Goal: Ask a question

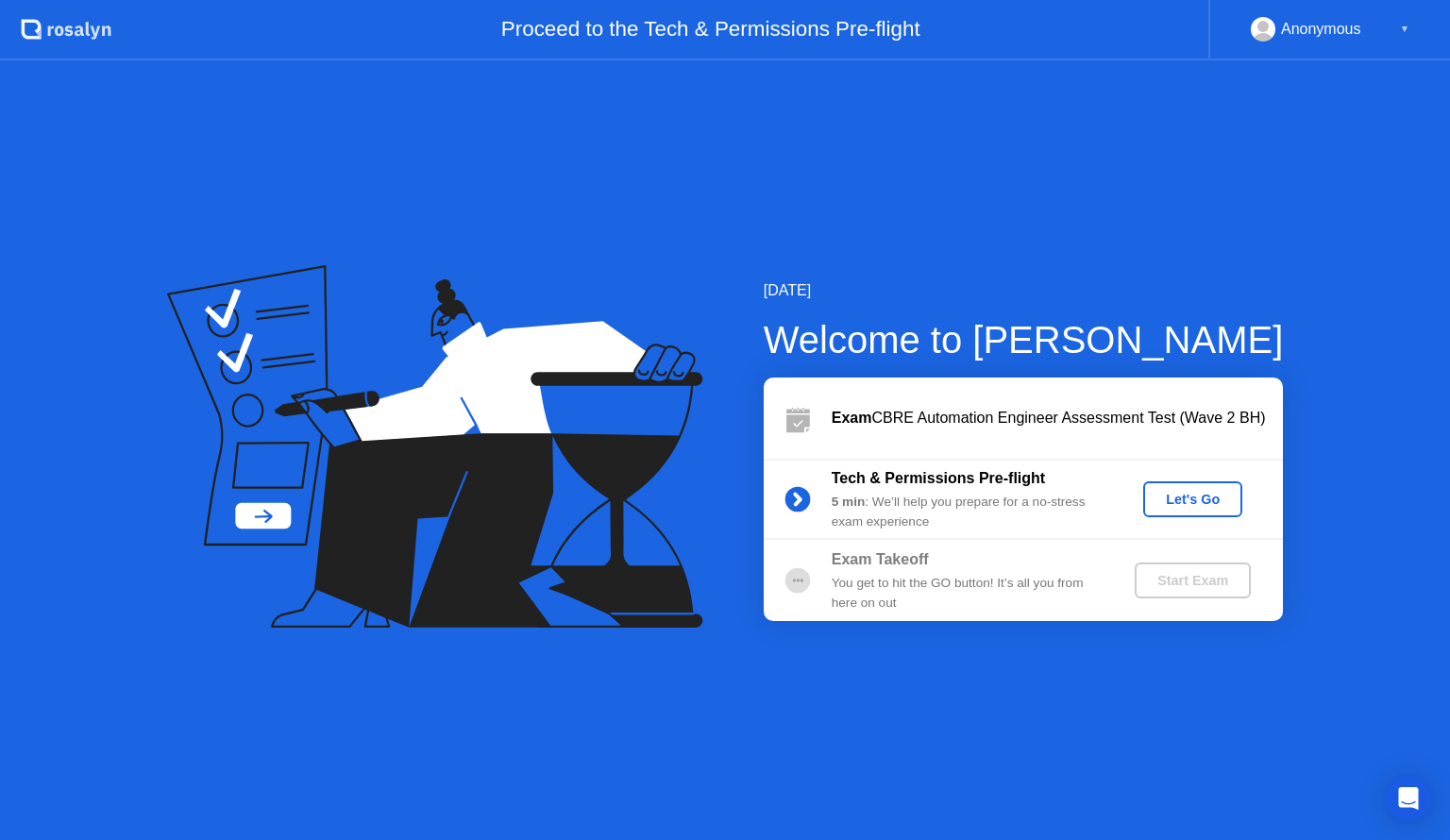
click at [1214, 495] on div "Let's Go" at bounding box center [1193, 500] width 84 height 16
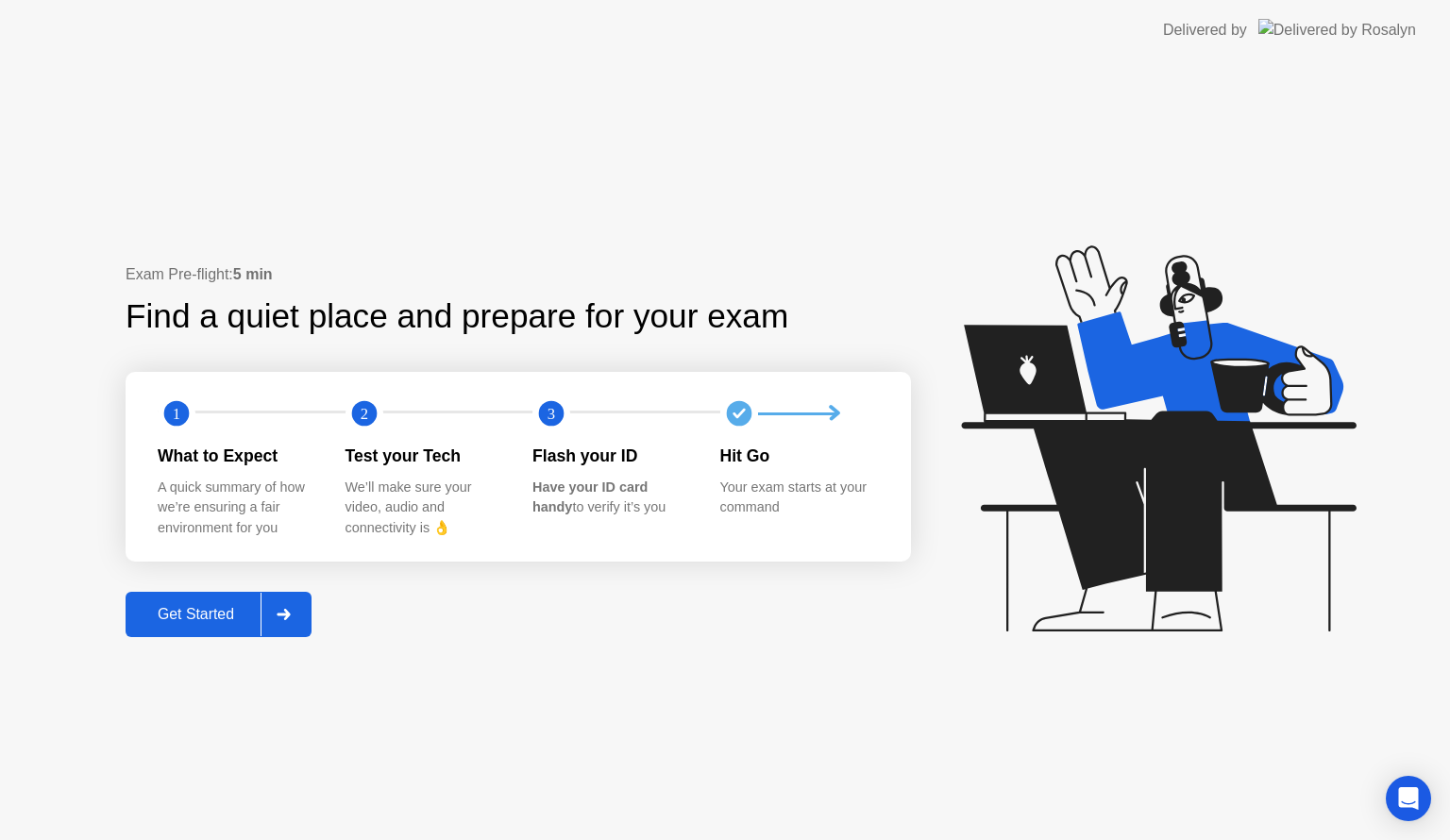
click at [201, 624] on div "Get Started" at bounding box center [196, 614] width 130 height 17
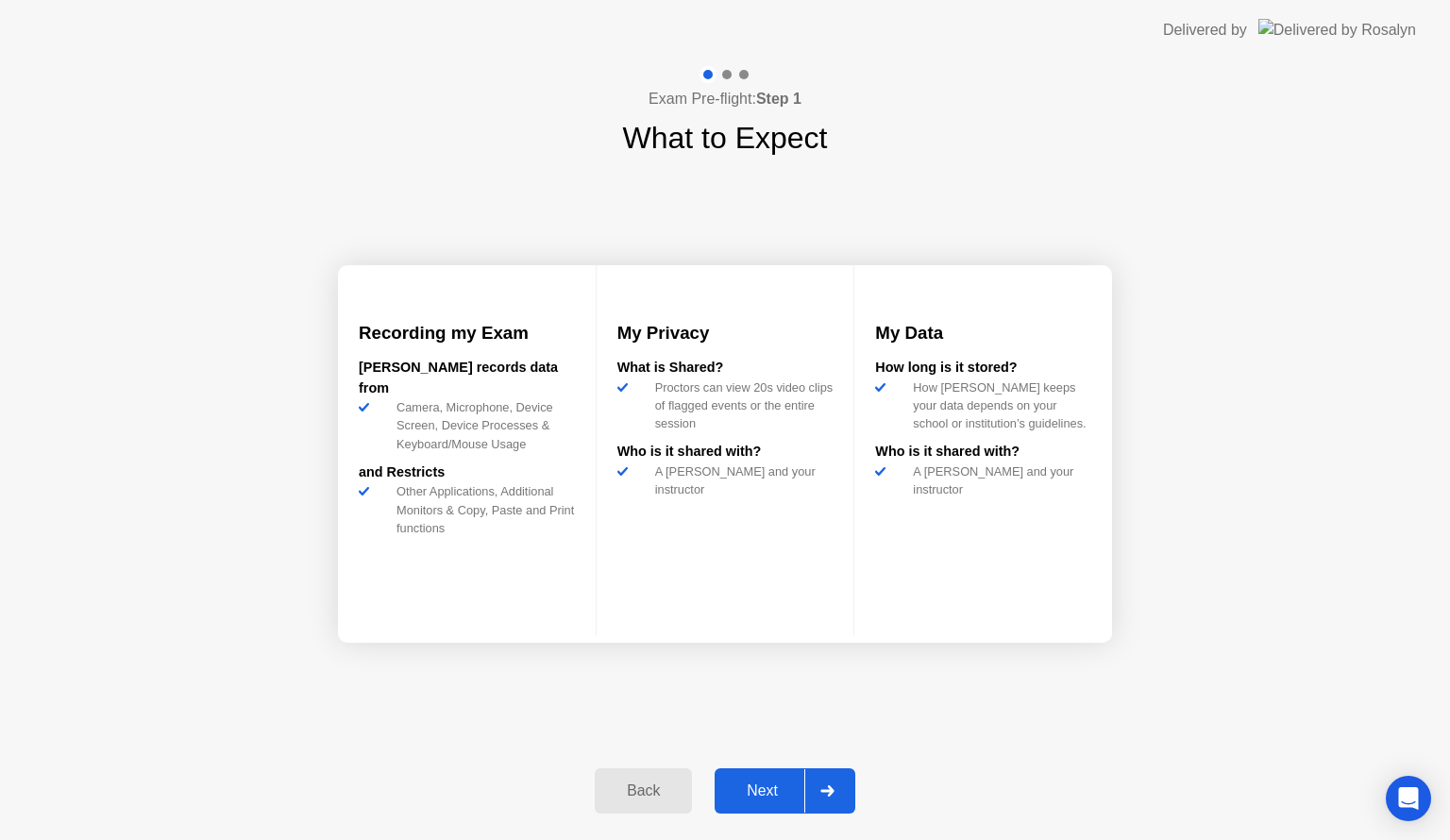
click at [780, 800] on div "Next" at bounding box center [762, 790] width 84 height 17
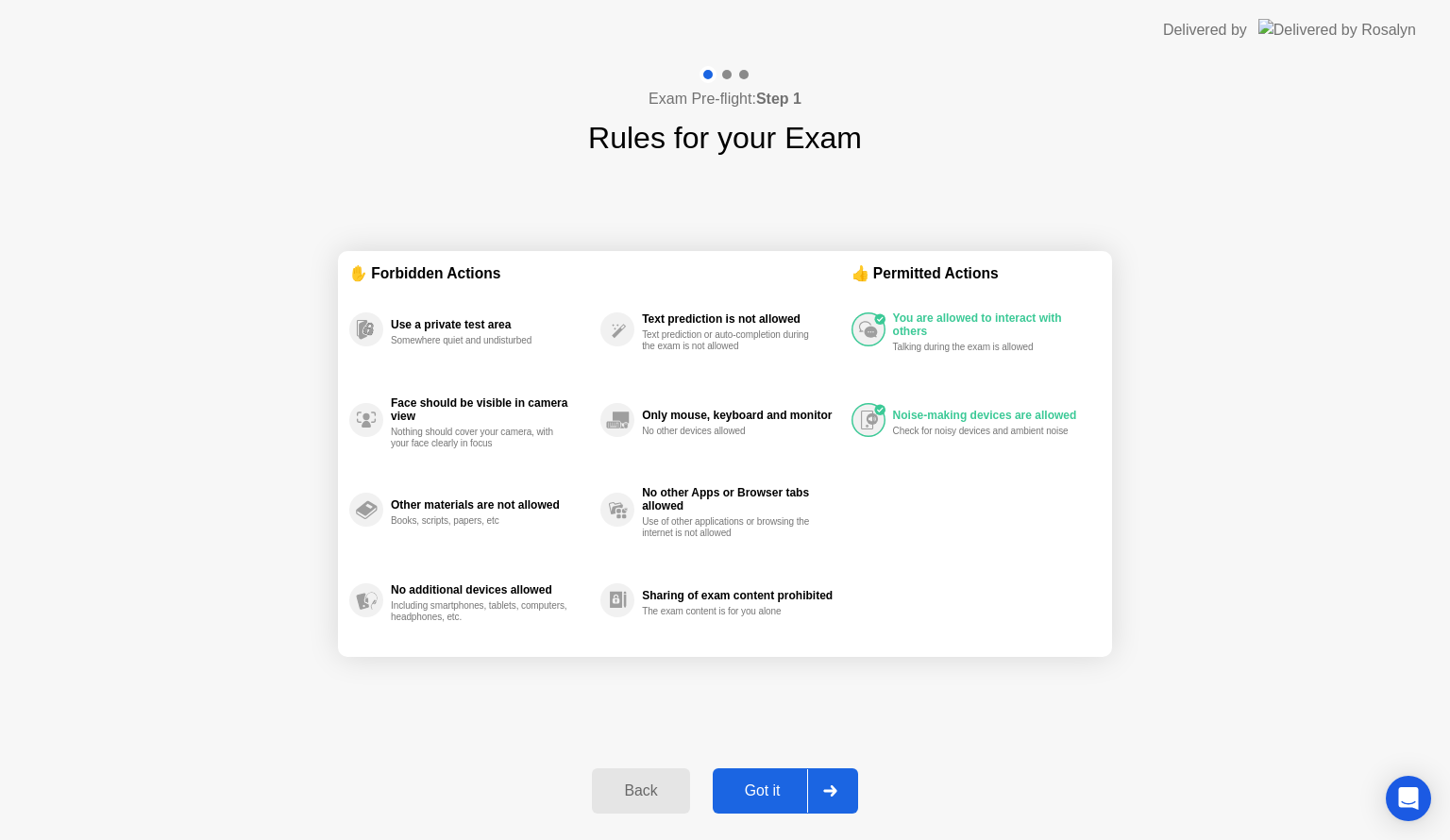
click at [781, 796] on div "Got it" at bounding box center [762, 790] width 89 height 17
select select "**********"
select select "*******"
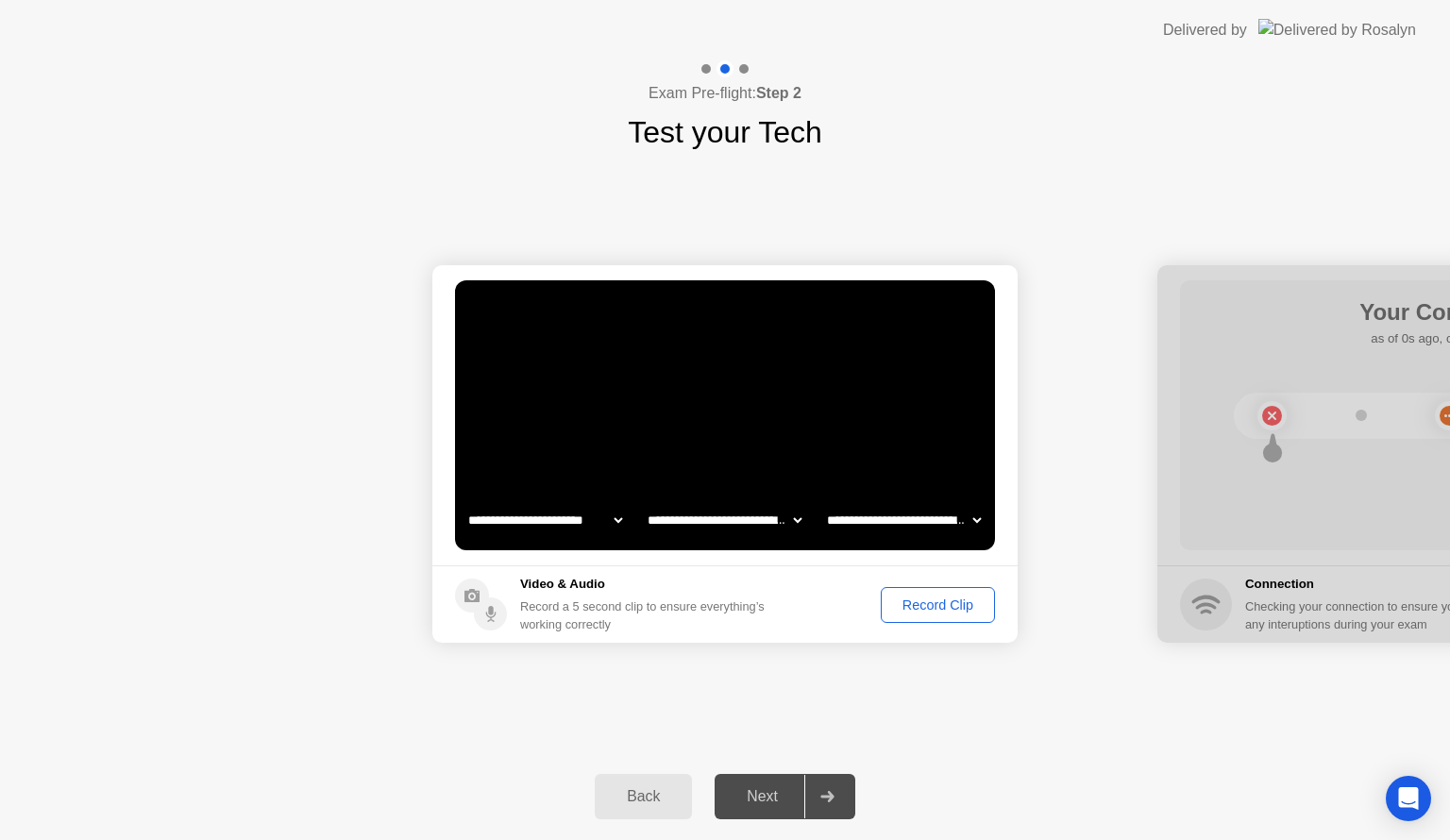
click at [950, 597] on div "Record Clip" at bounding box center [938, 605] width 101 height 16
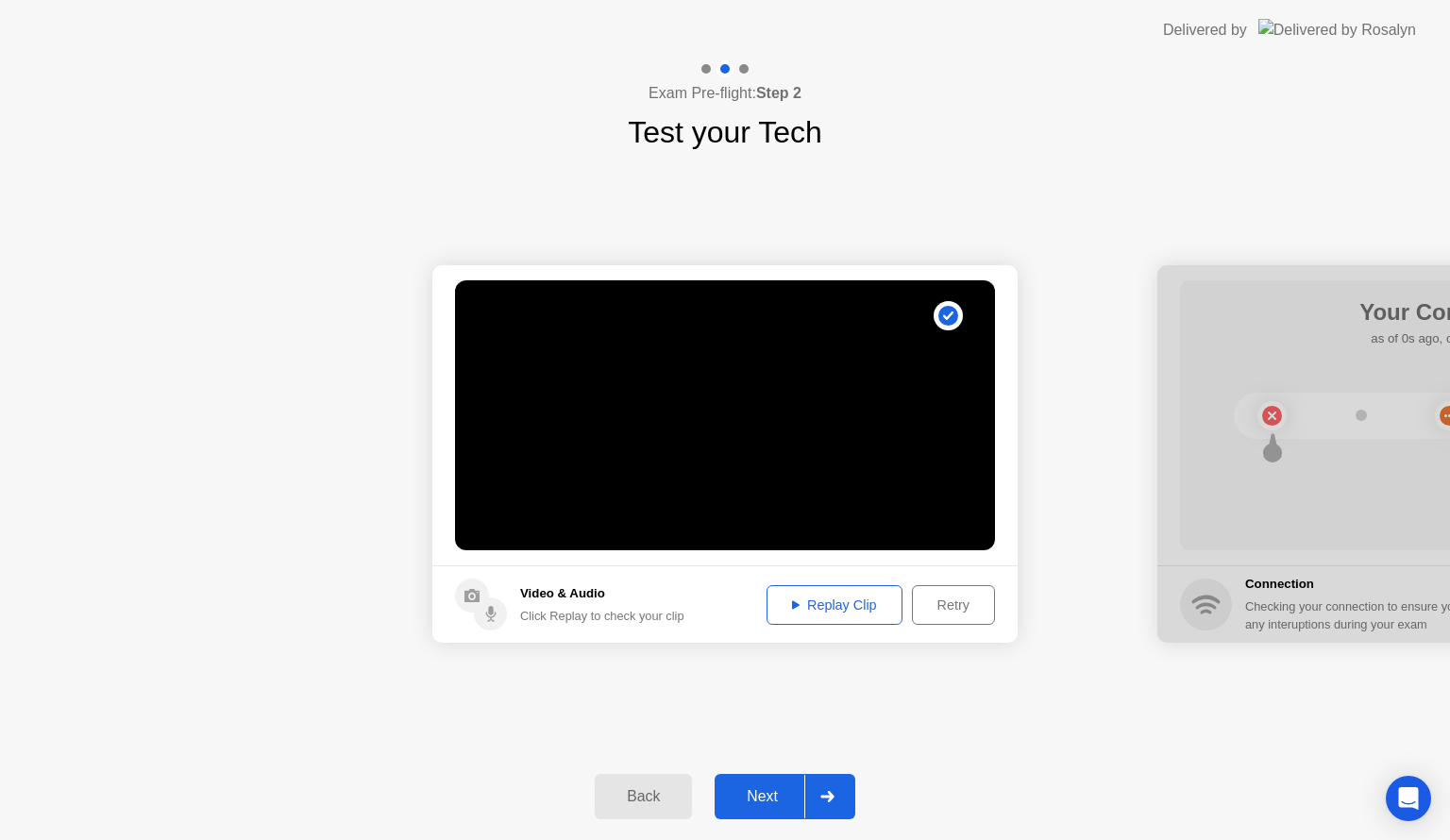
click at [805, 798] on div at bounding box center [827, 797] width 46 height 44
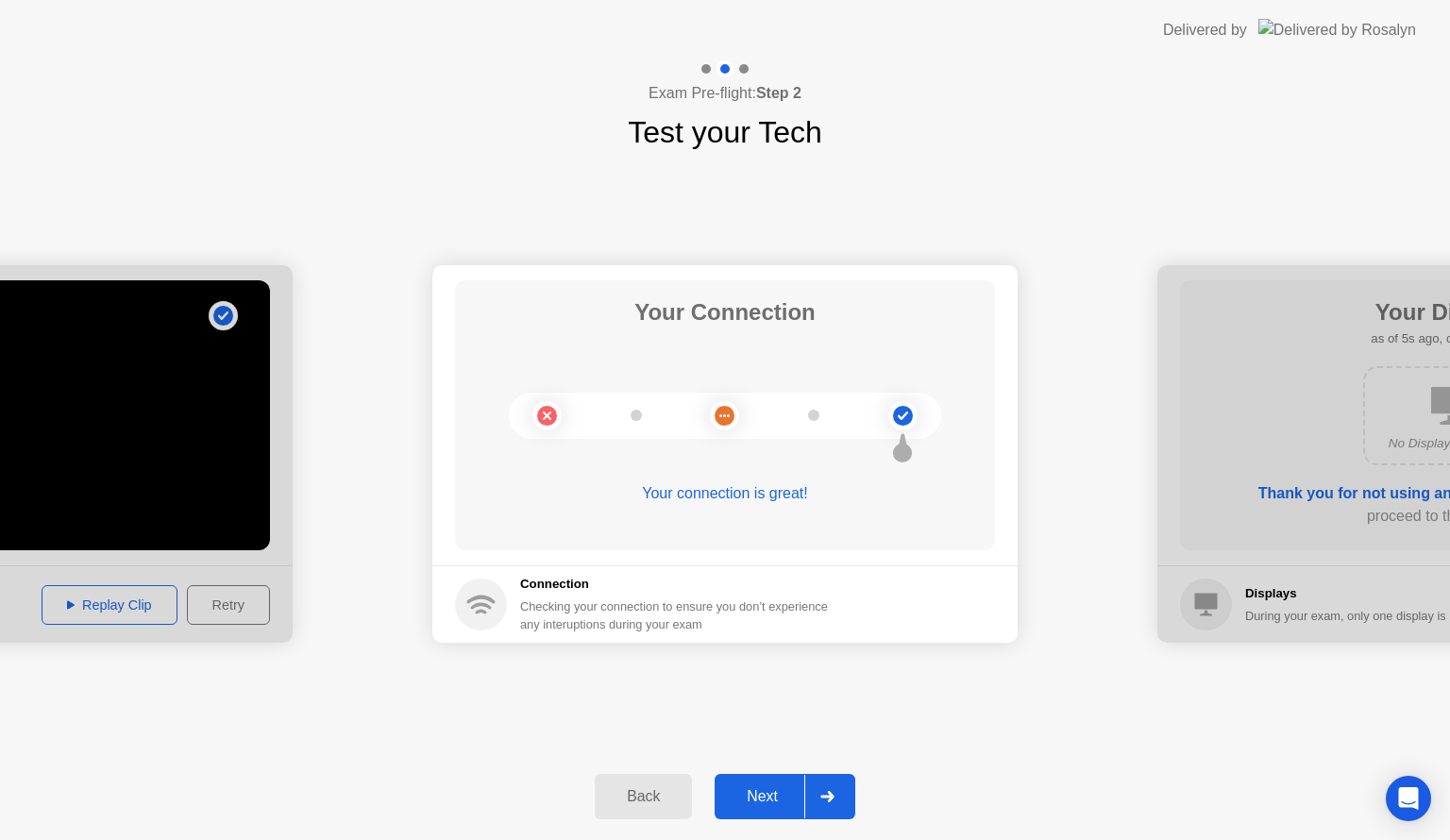
click at [829, 803] on div at bounding box center [827, 797] width 46 height 44
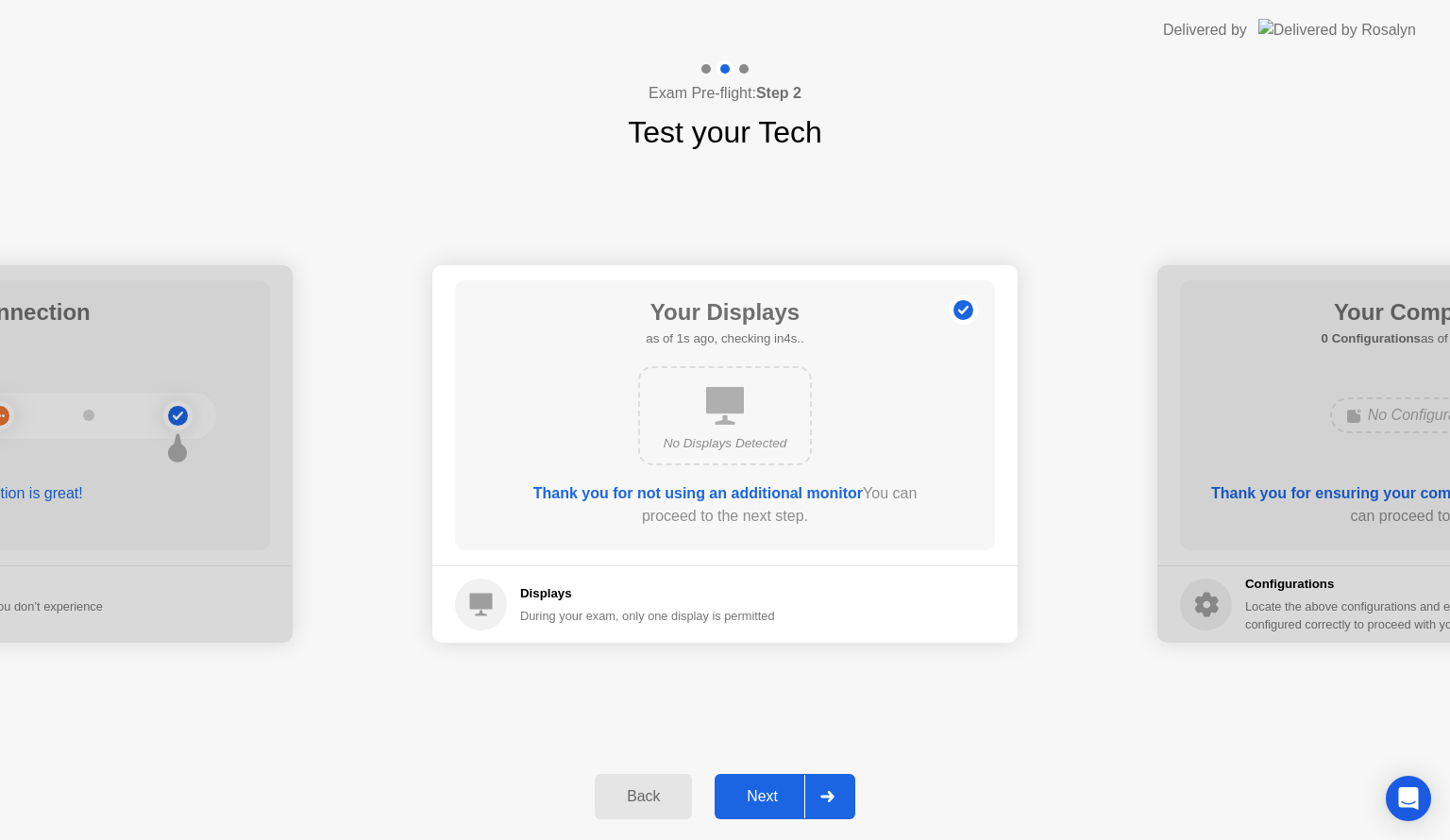
click at [831, 801] on icon at bounding box center [827, 797] width 14 height 12
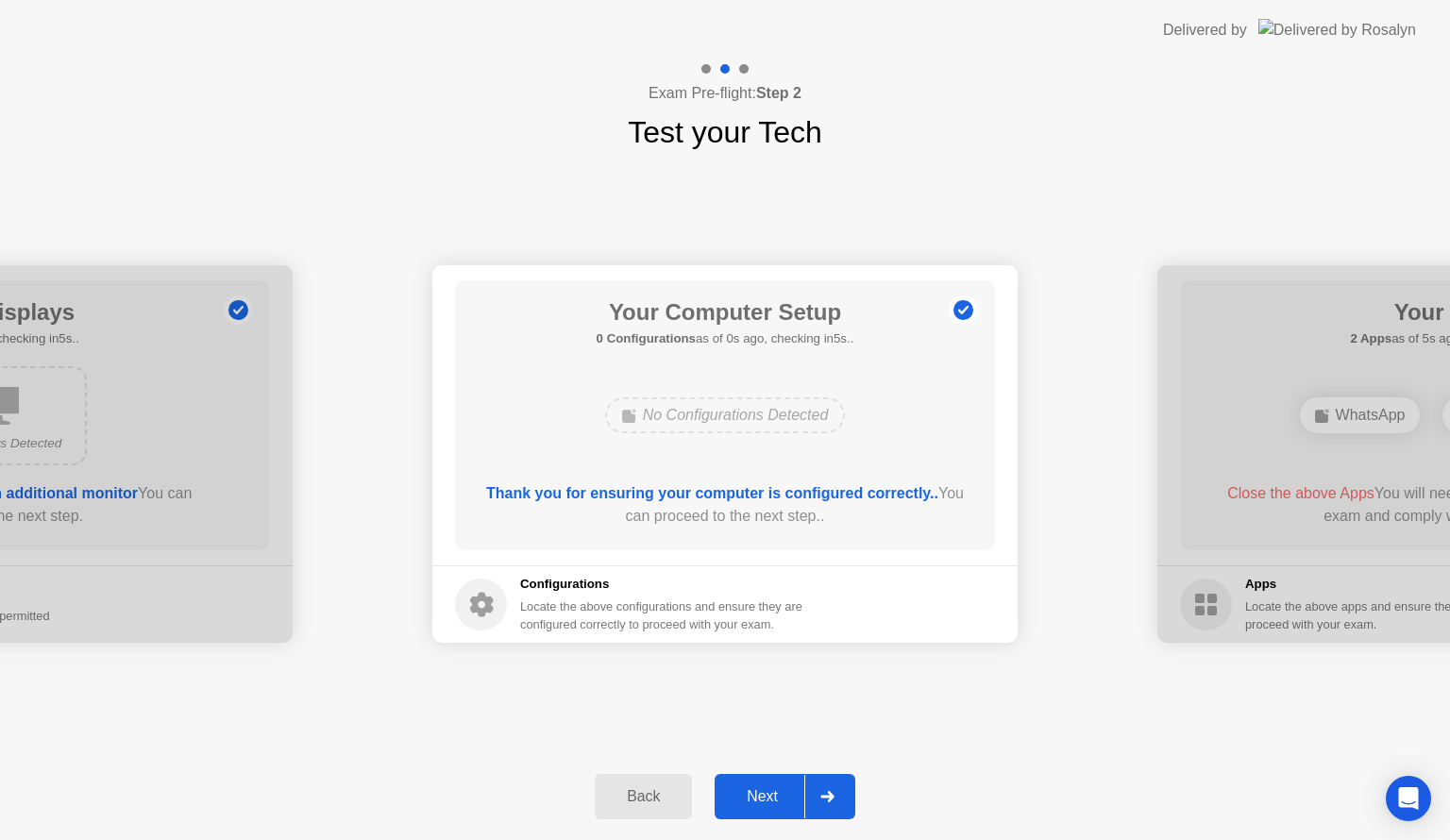
click at [841, 786] on div at bounding box center [827, 797] width 46 height 44
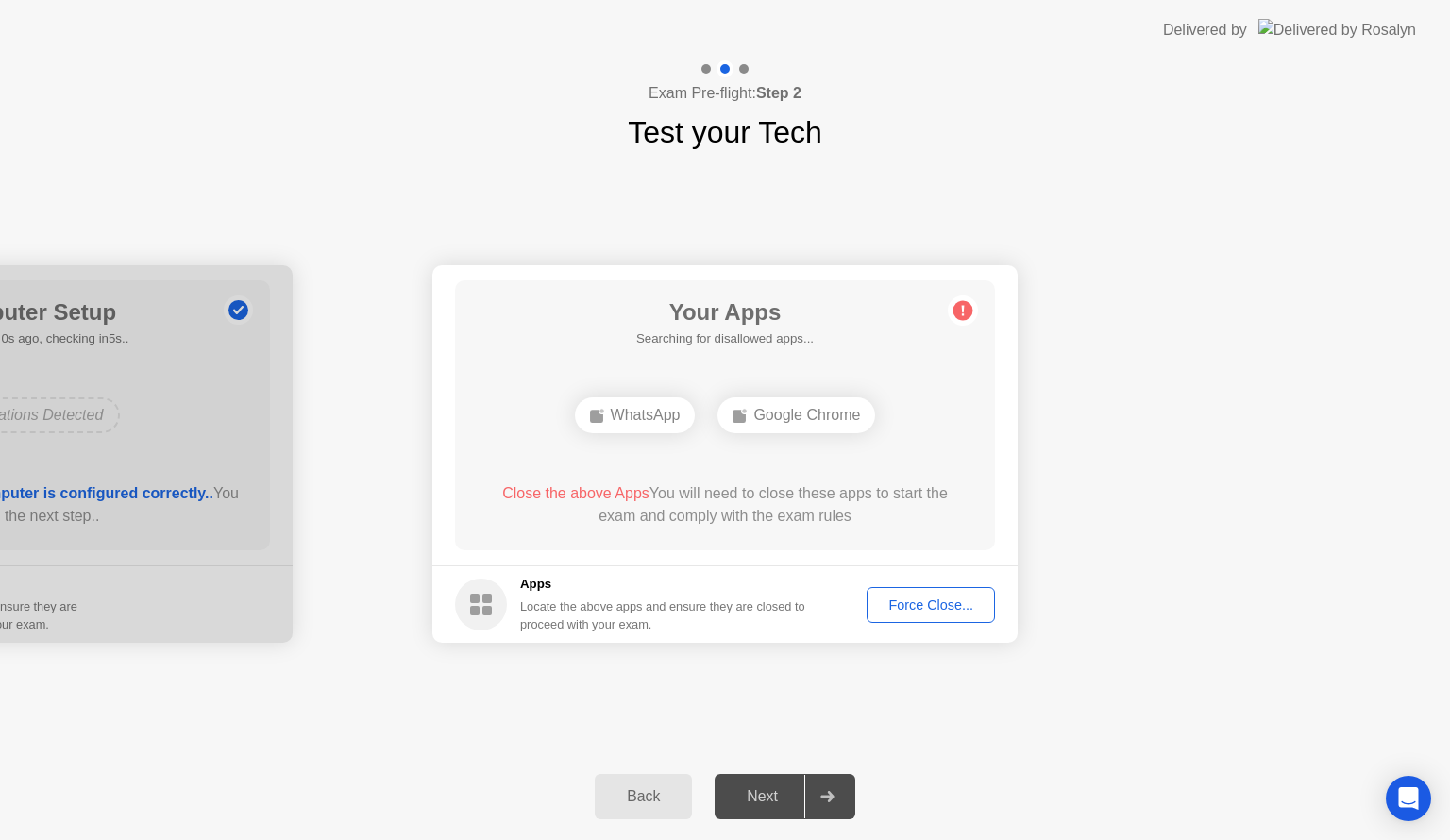
click at [924, 608] on div "Force Close..." at bounding box center [931, 605] width 115 height 16
click at [952, 603] on div "Force Close..." at bounding box center [931, 605] width 115 height 16
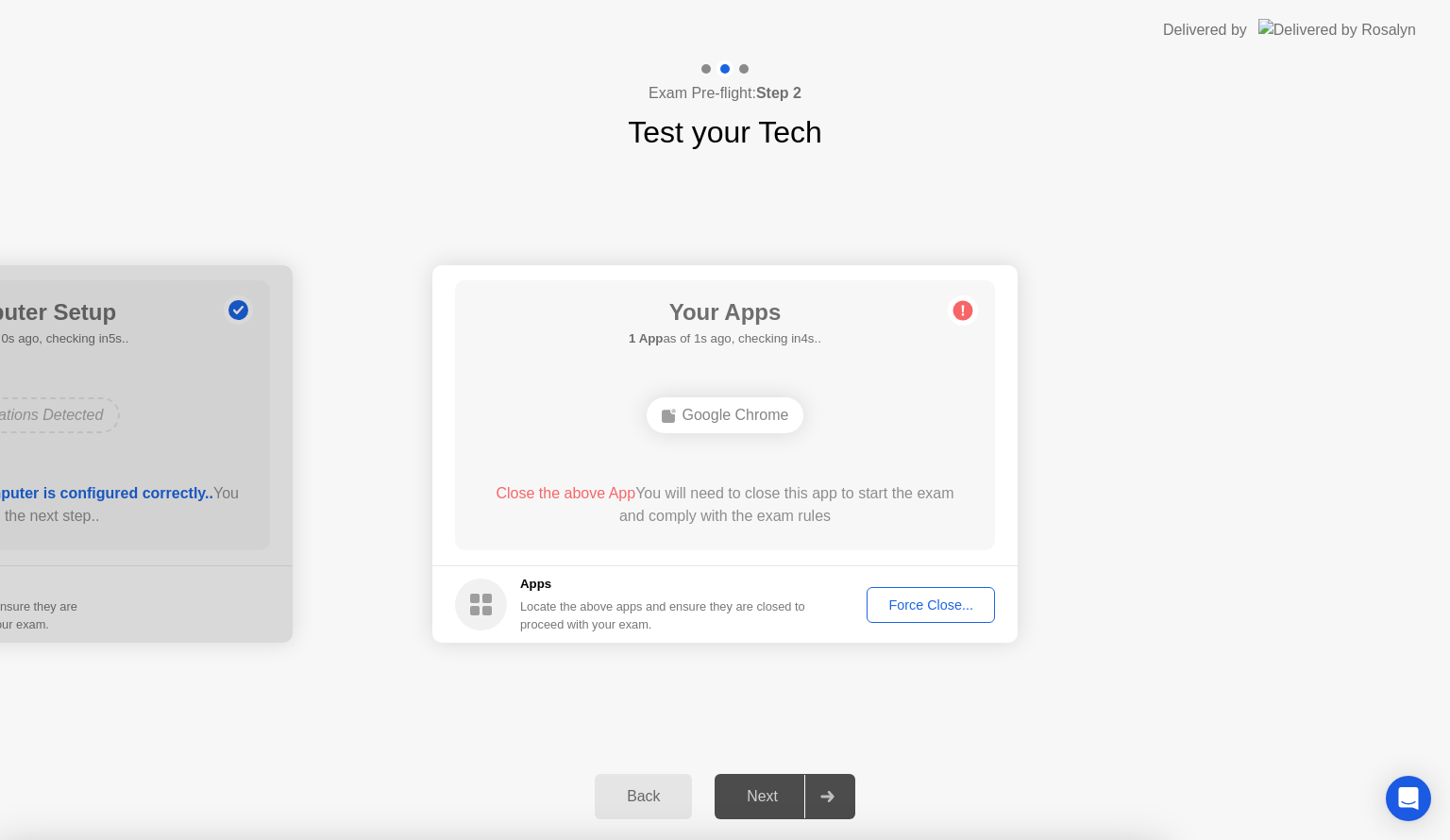
click at [925, 607] on div "Force Close..." at bounding box center [931, 605] width 115 height 16
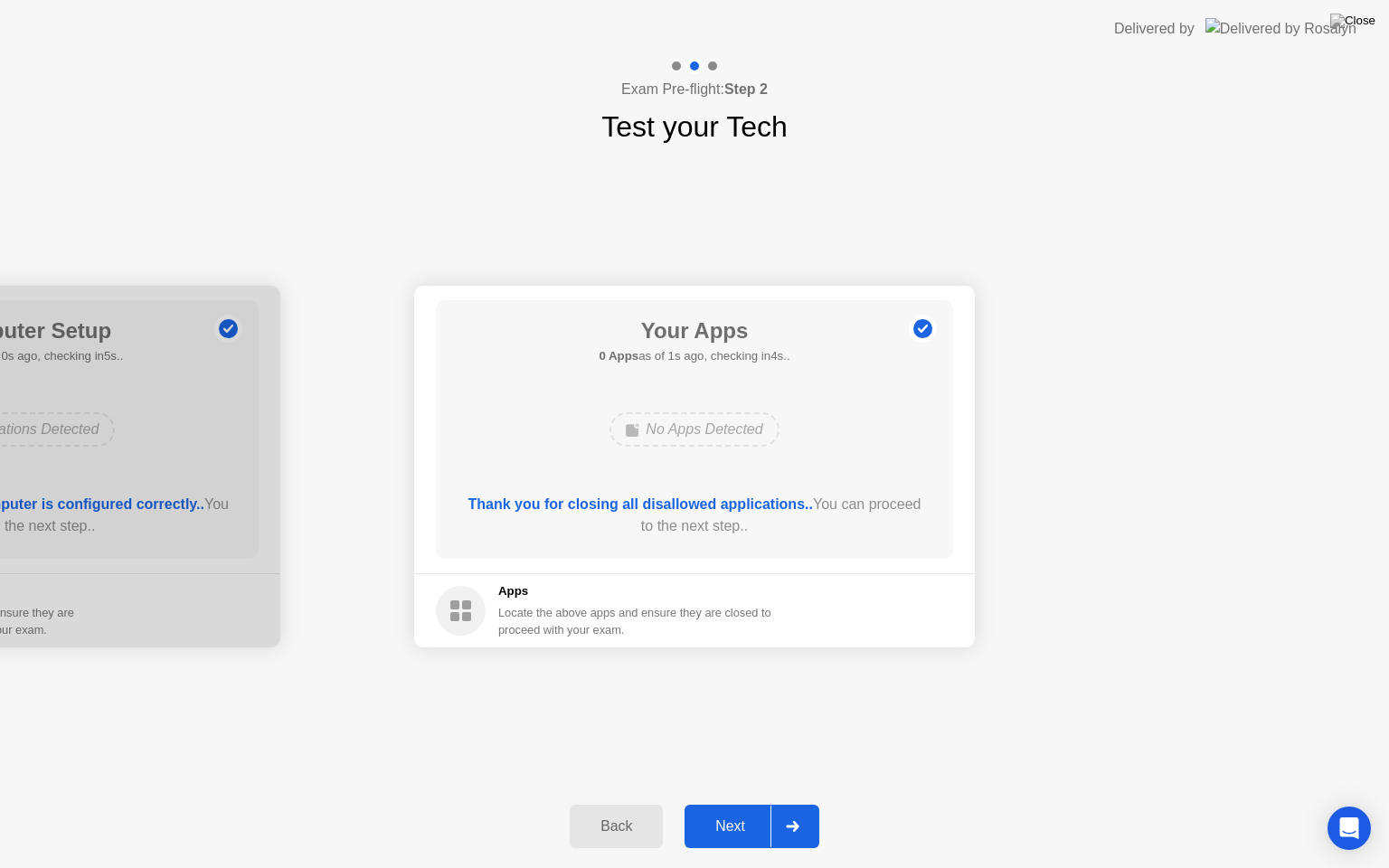
click at [738, 804] on div "Next" at bounding box center [730, 826] width 80 height 16
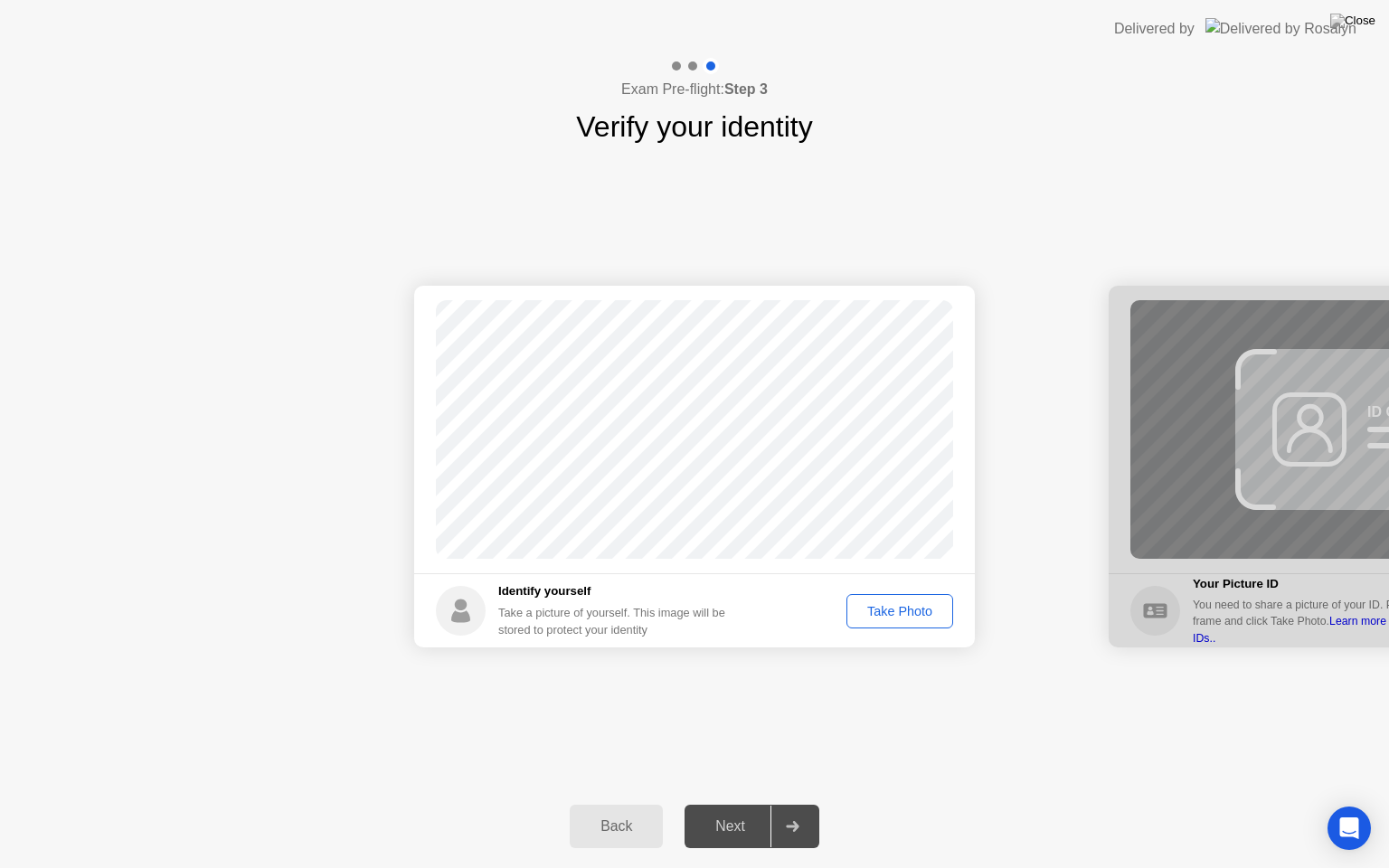
click at [922, 611] on div "Take Photo" at bounding box center [900, 611] width 94 height 15
click at [894, 613] on div "Retake" at bounding box center [912, 611] width 71 height 15
click at [895, 611] on div "Take Photo" at bounding box center [900, 611] width 94 height 15
click at [910, 615] on div "Retake" at bounding box center [912, 611] width 71 height 15
click at [910, 615] on div "Take Photo" at bounding box center [900, 611] width 94 height 15
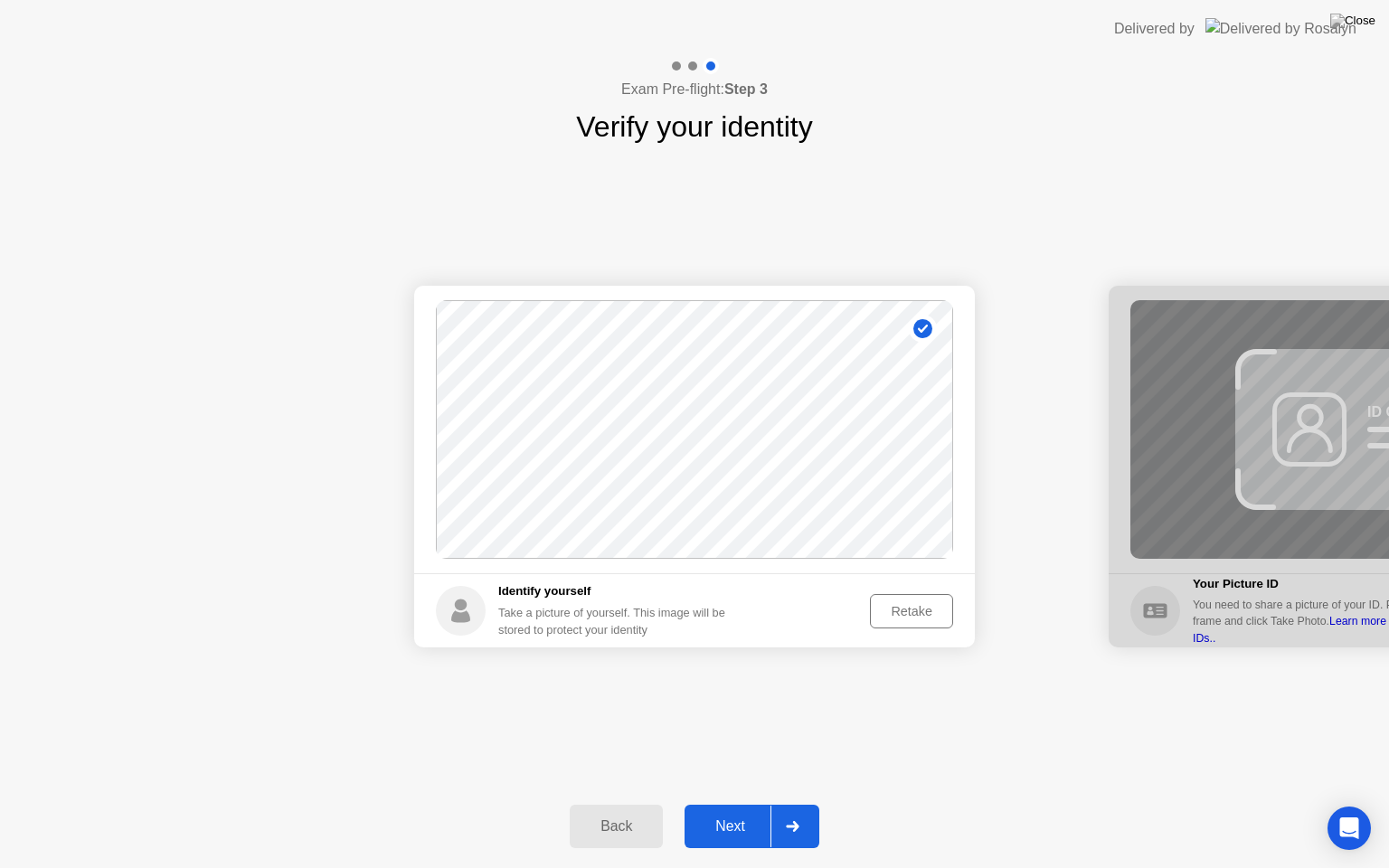
click at [749, 804] on div "Next" at bounding box center [730, 826] width 80 height 16
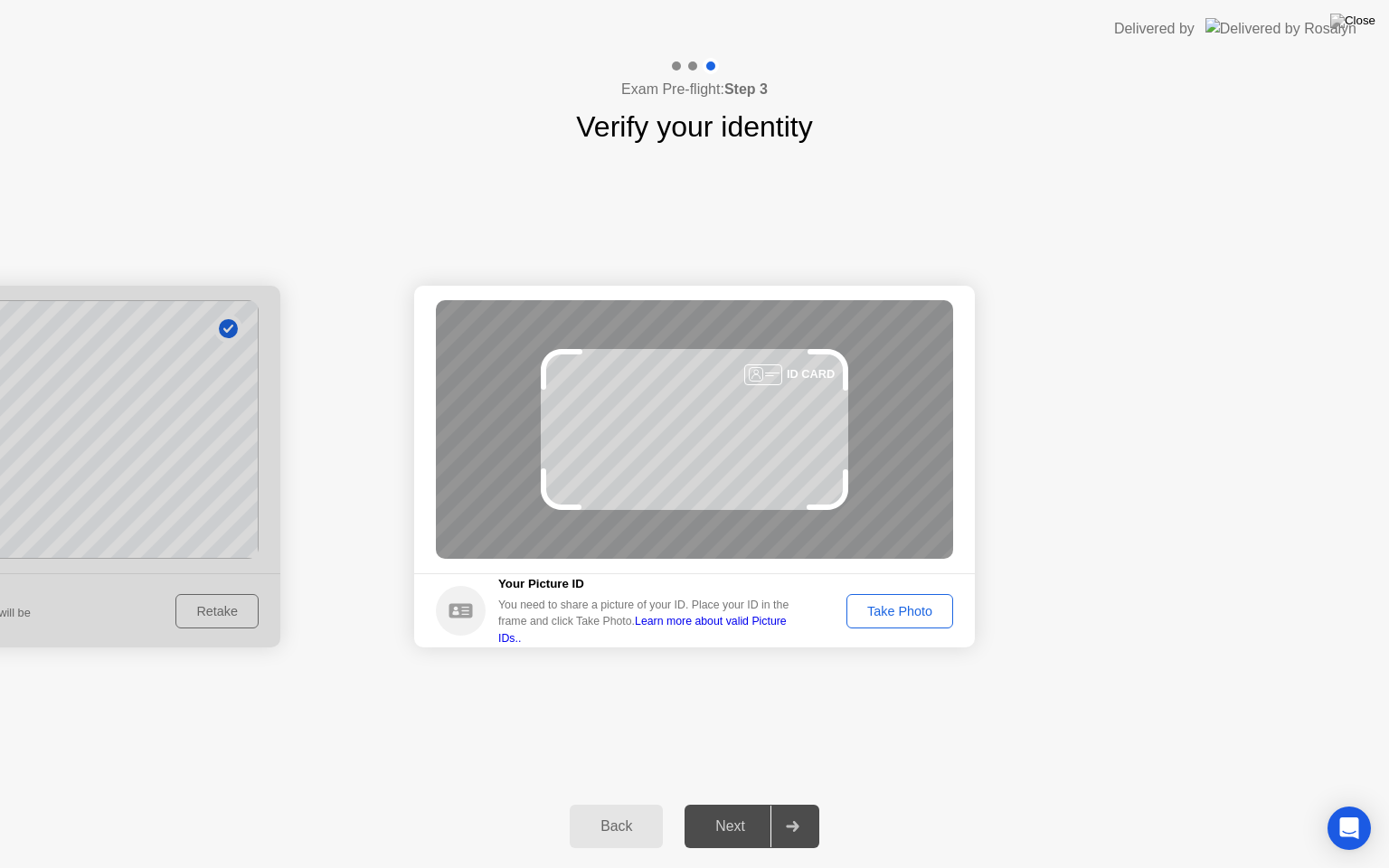
click at [917, 624] on button "Take Photo" at bounding box center [900, 611] width 106 height 35
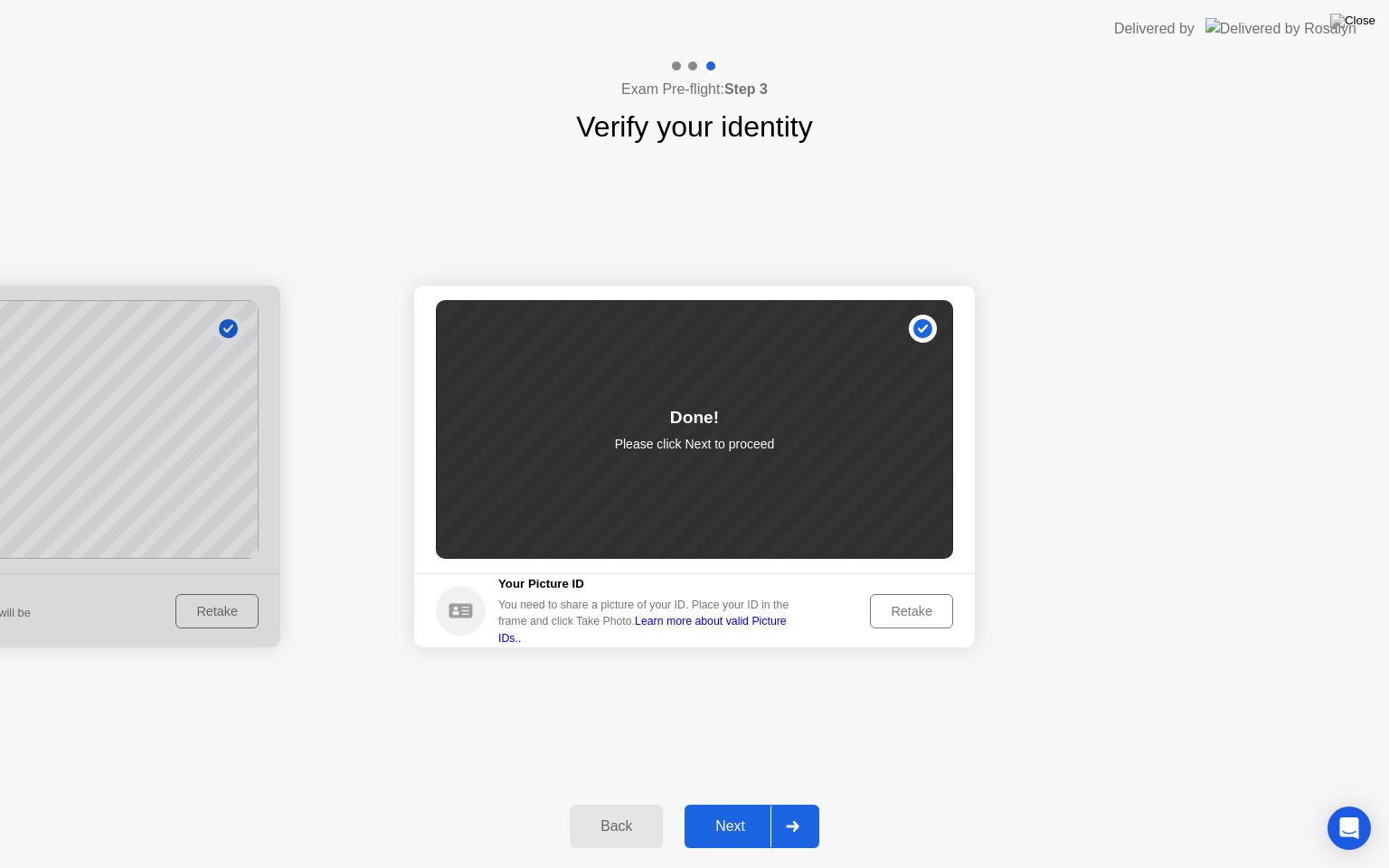
click at [793, 804] on icon at bounding box center [793, 827] width 14 height 11
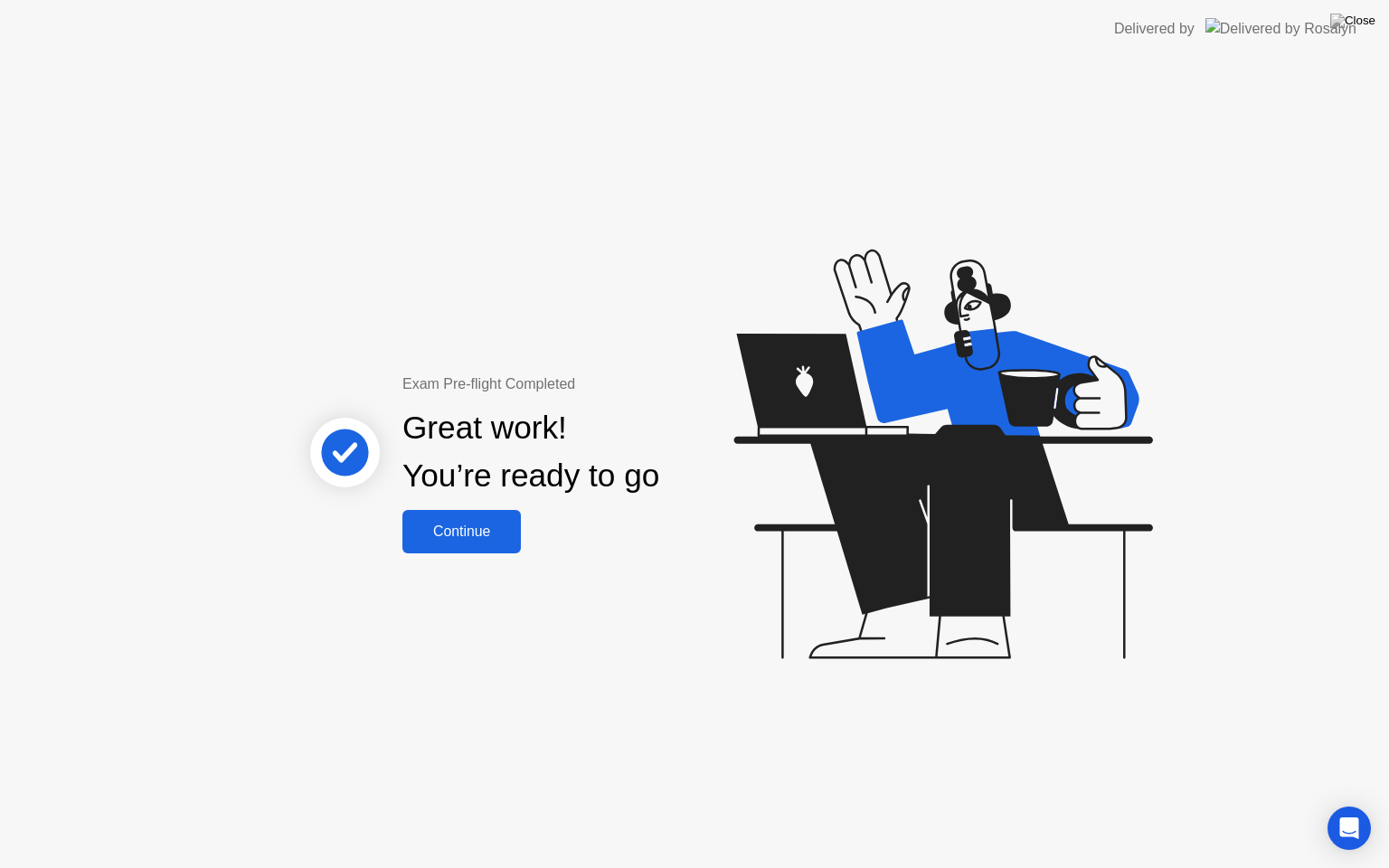
click at [481, 536] on div "Continue" at bounding box center [461, 531] width 107 height 16
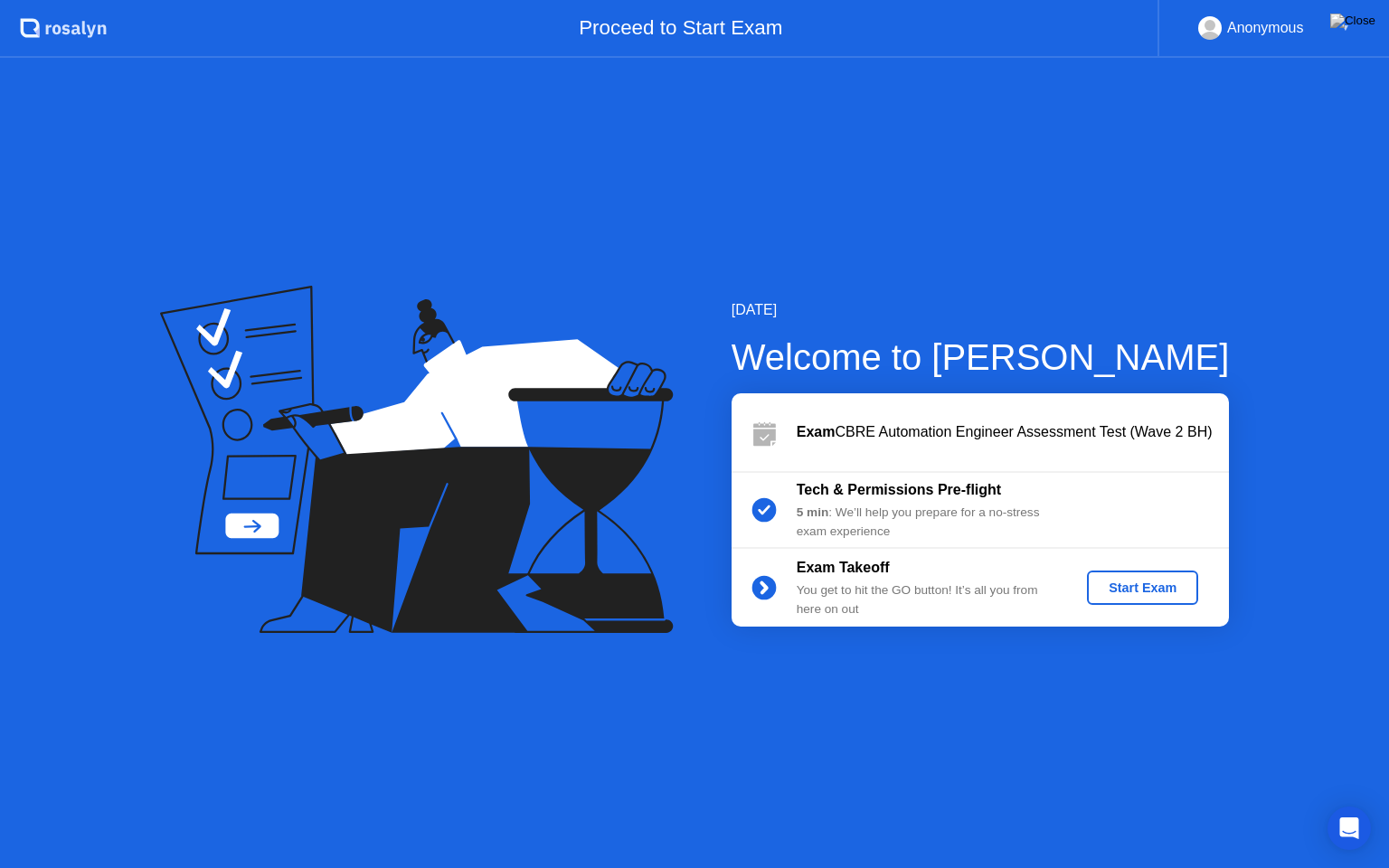
click at [1154, 586] on div "Start Exam" at bounding box center [1143, 588] width 97 height 15
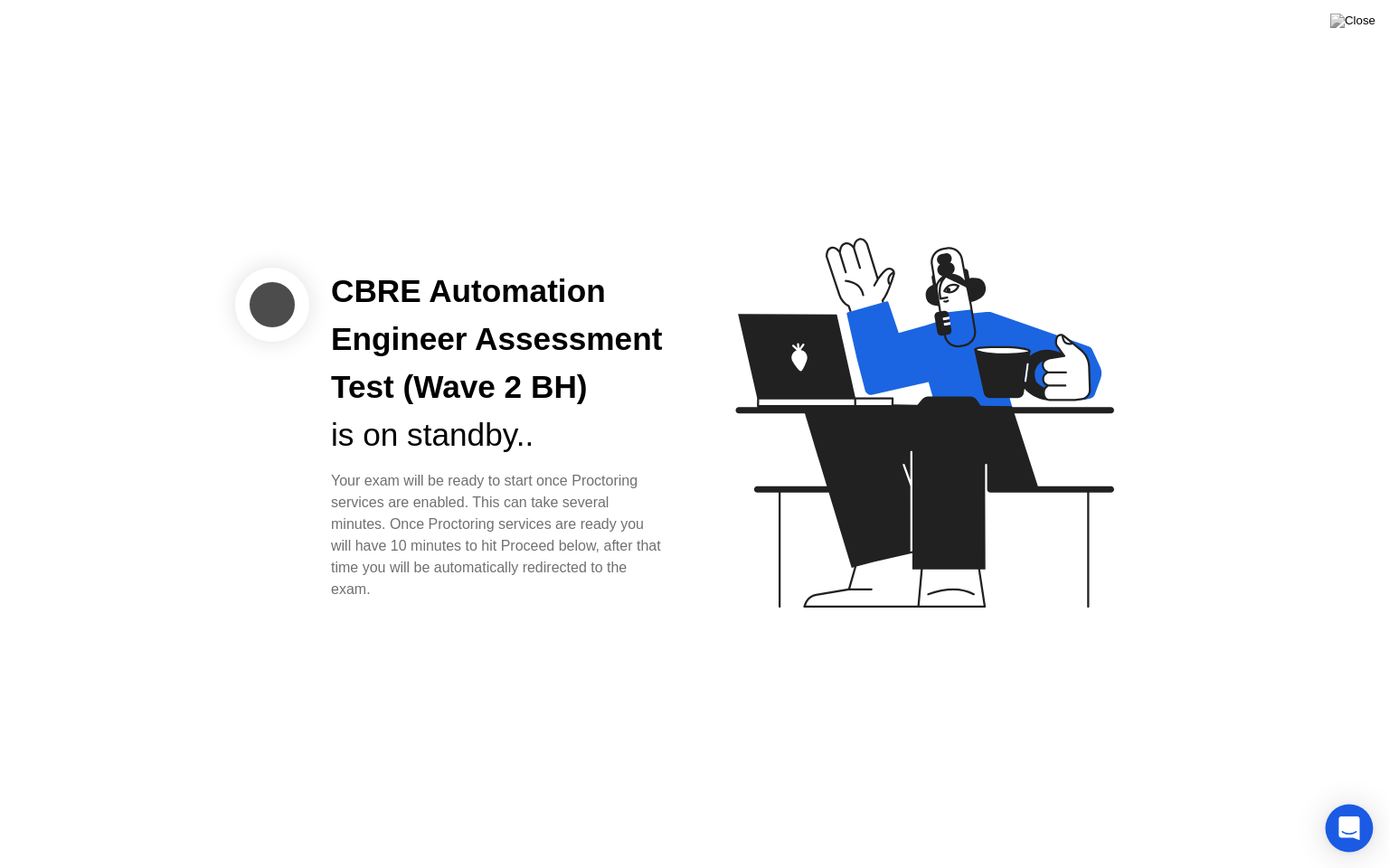
click at [1342, 804] on icon "Open Intercom Messenger" at bounding box center [1349, 828] width 21 height 23
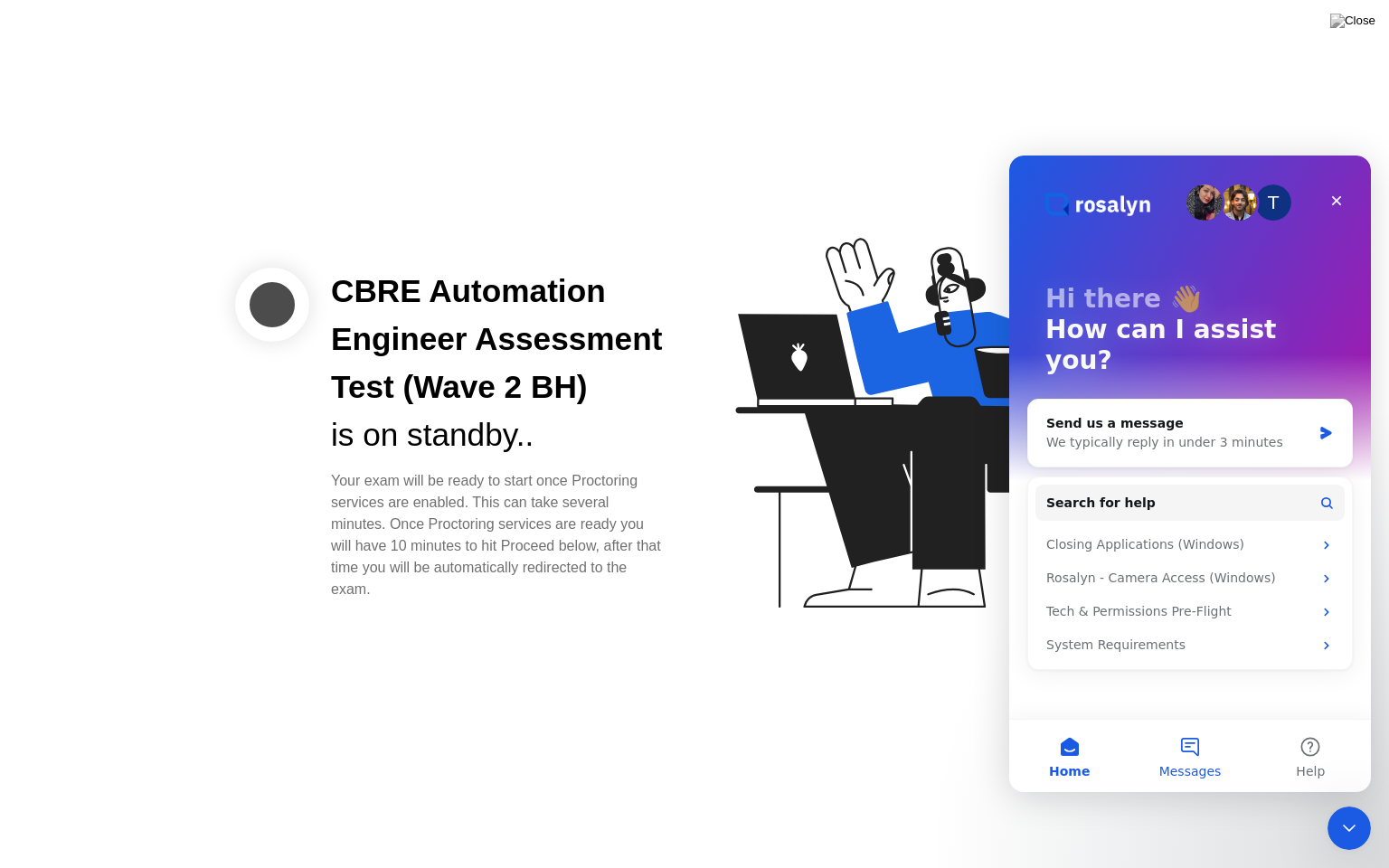
click at [1193, 749] on button "Messages" at bounding box center [1189, 756] width 120 height 73
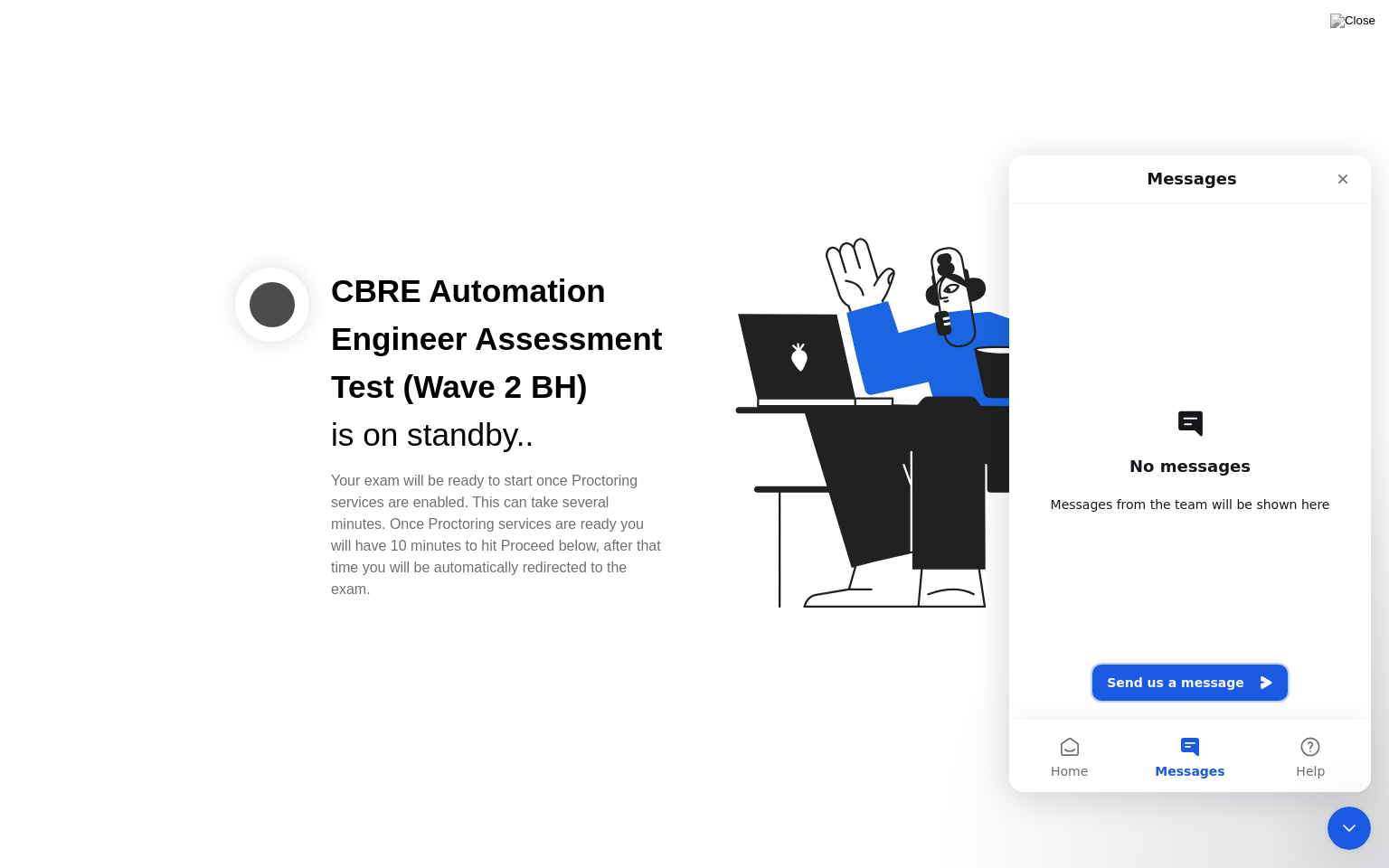
click at [1181, 687] on button "Send us a message" at bounding box center [1190, 682] width 195 height 36
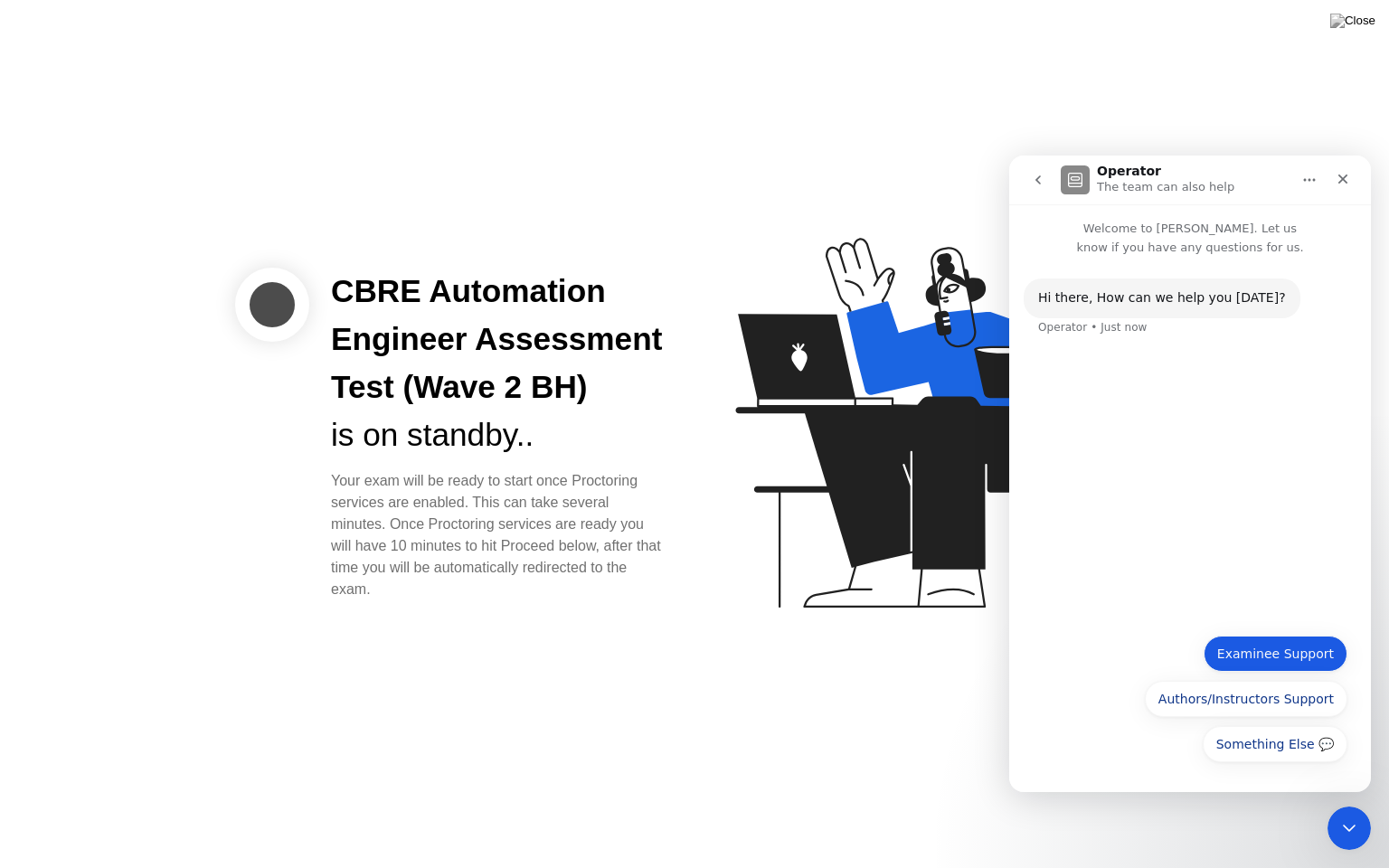
click at [1267, 653] on button "Examinee Support" at bounding box center [1276, 653] width 144 height 36
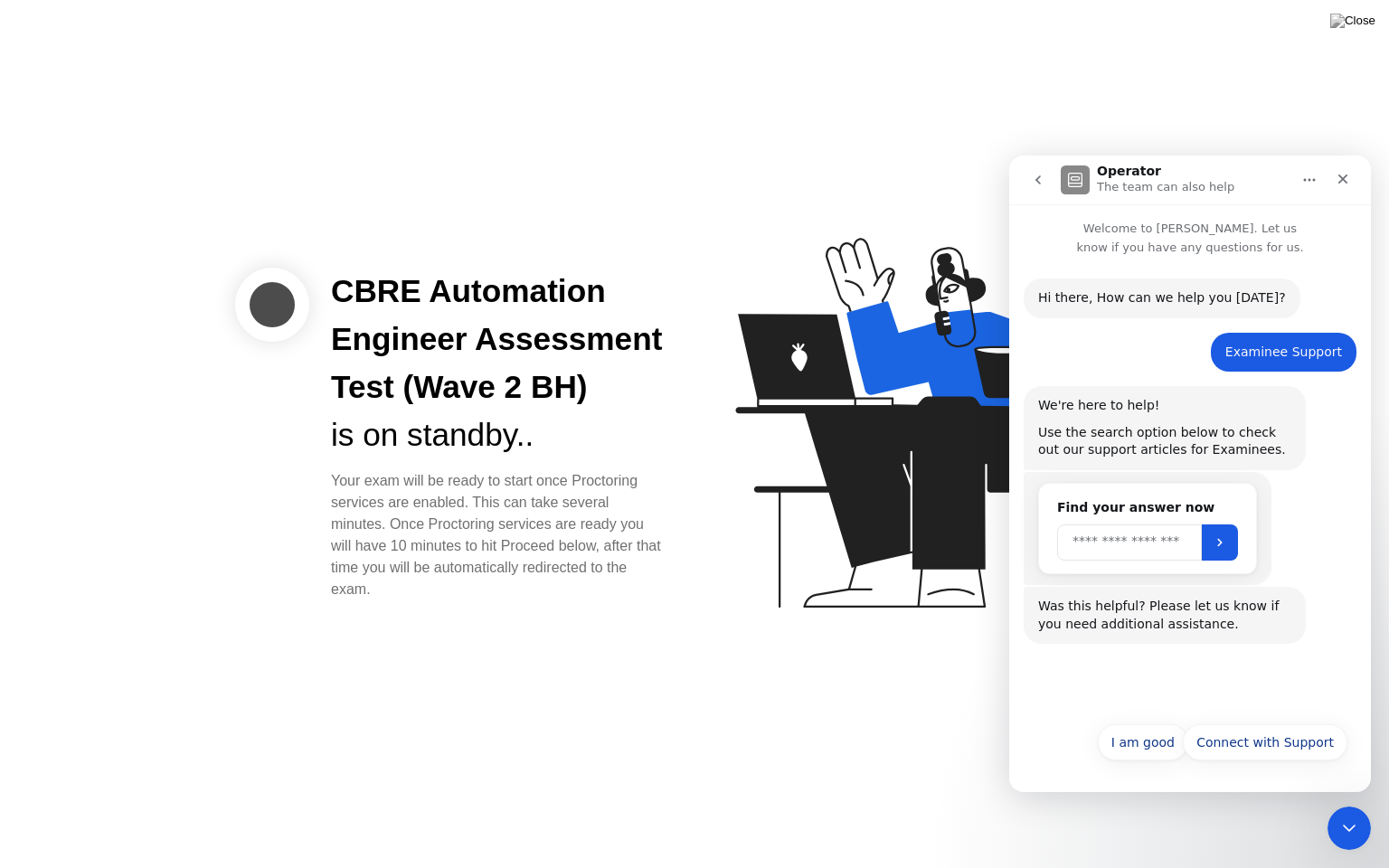
click at [1132, 540] on input "Search" at bounding box center [1129, 542] width 145 height 36
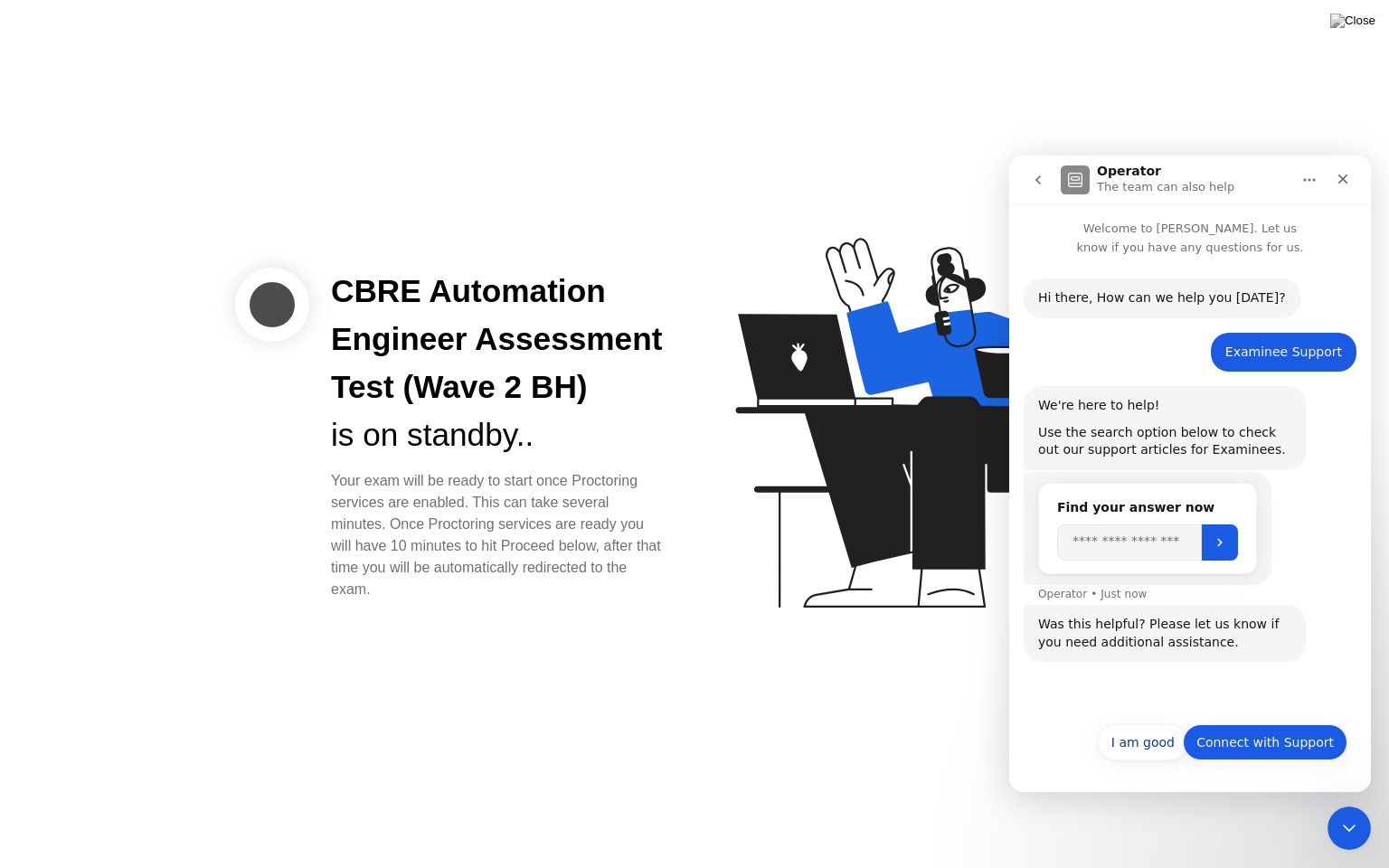
click at [1234, 729] on button "Connect with Support" at bounding box center [1265, 742] width 164 height 36
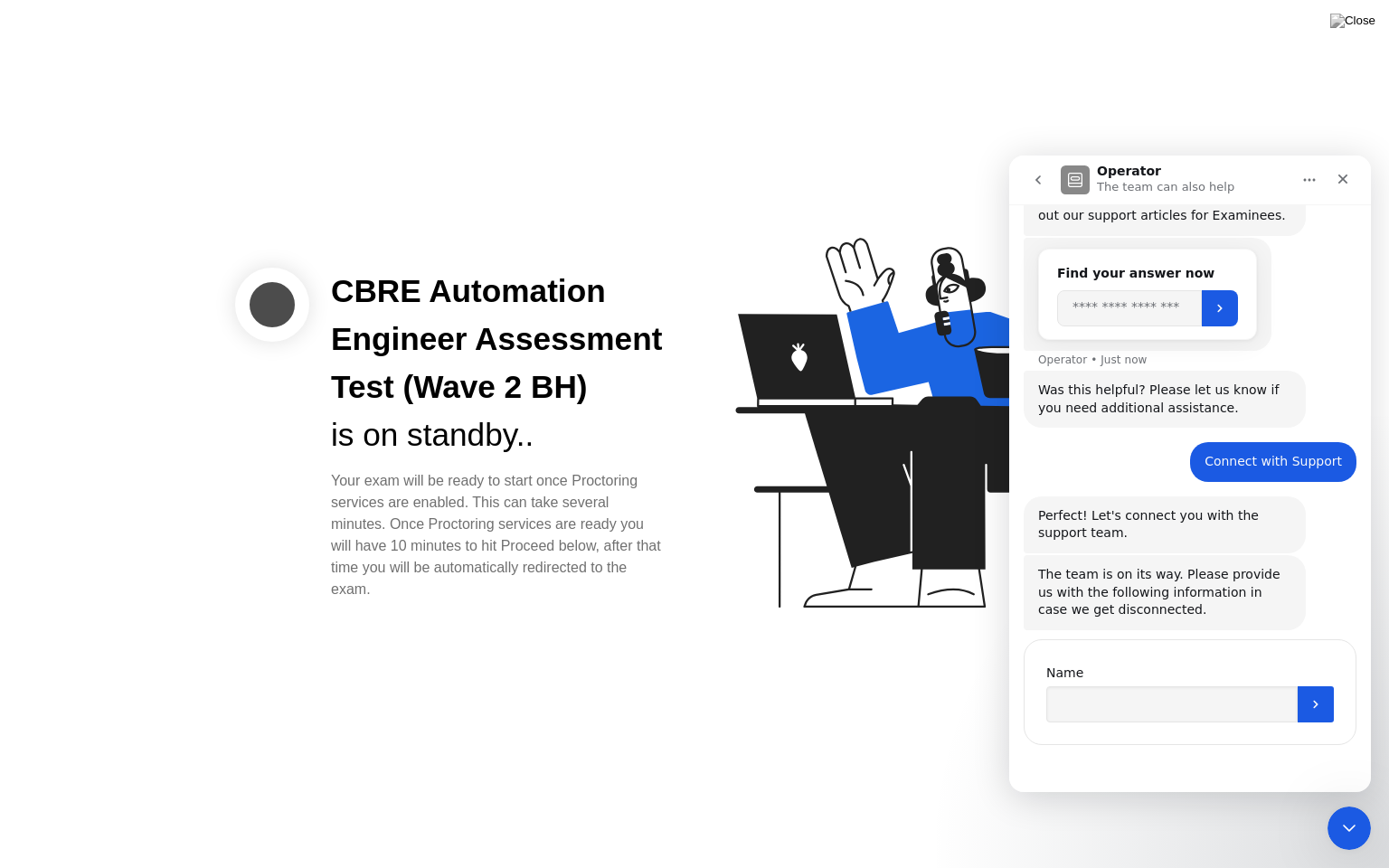
scroll to position [234, 0]
click at [1107, 711] on input "Name" at bounding box center [1172, 704] width 251 height 36
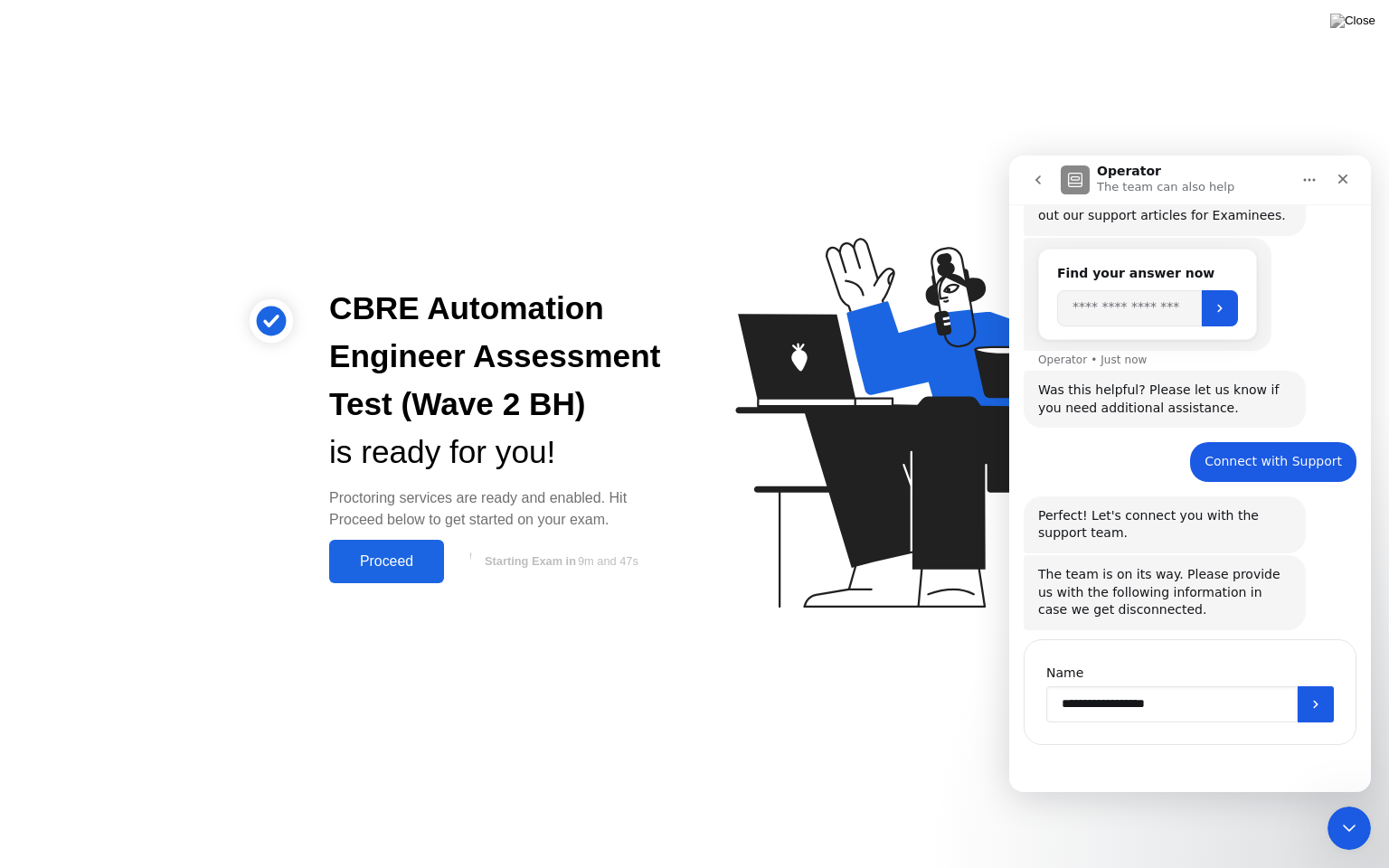
type input "**********"
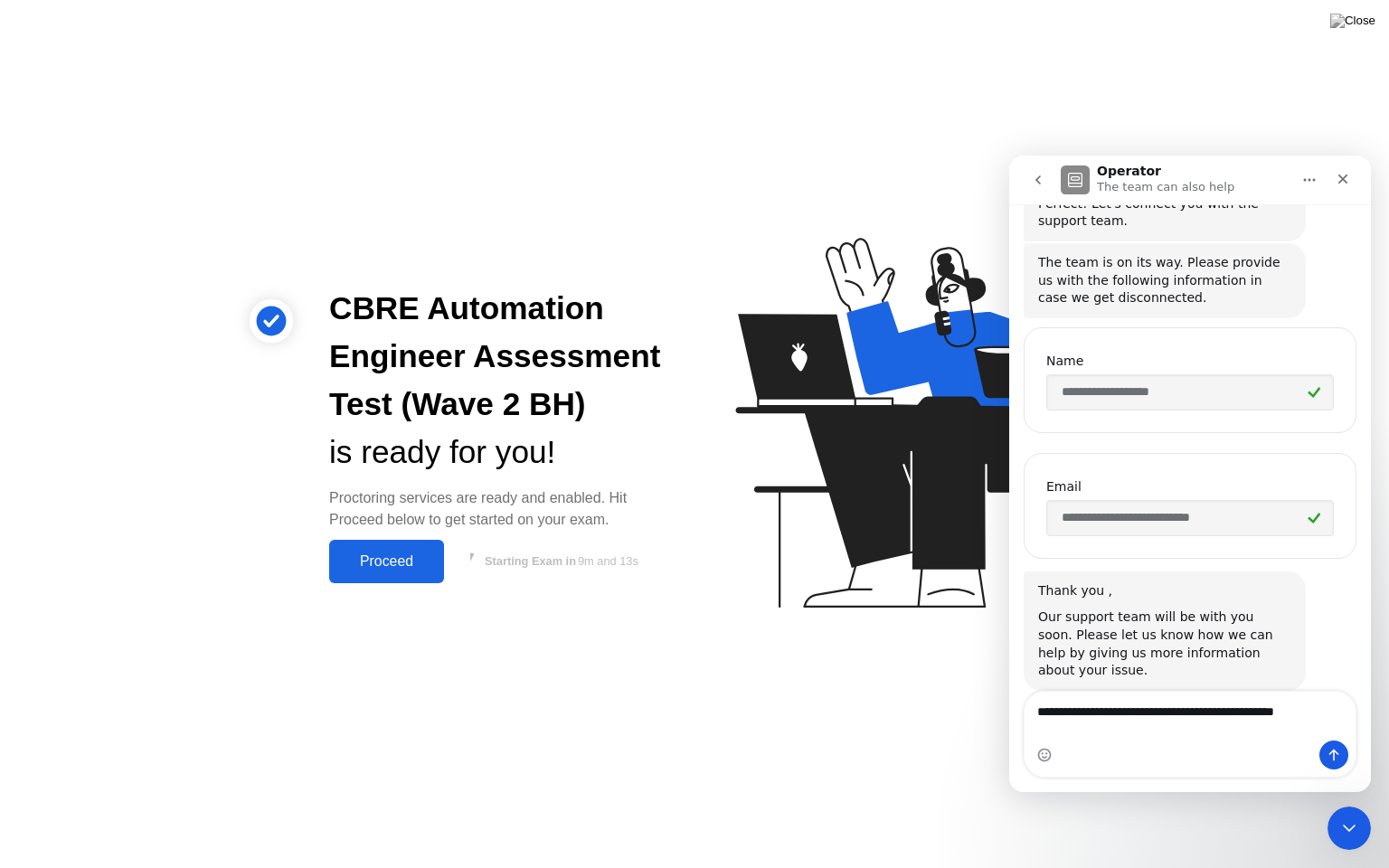
scroll to position [565, 0]
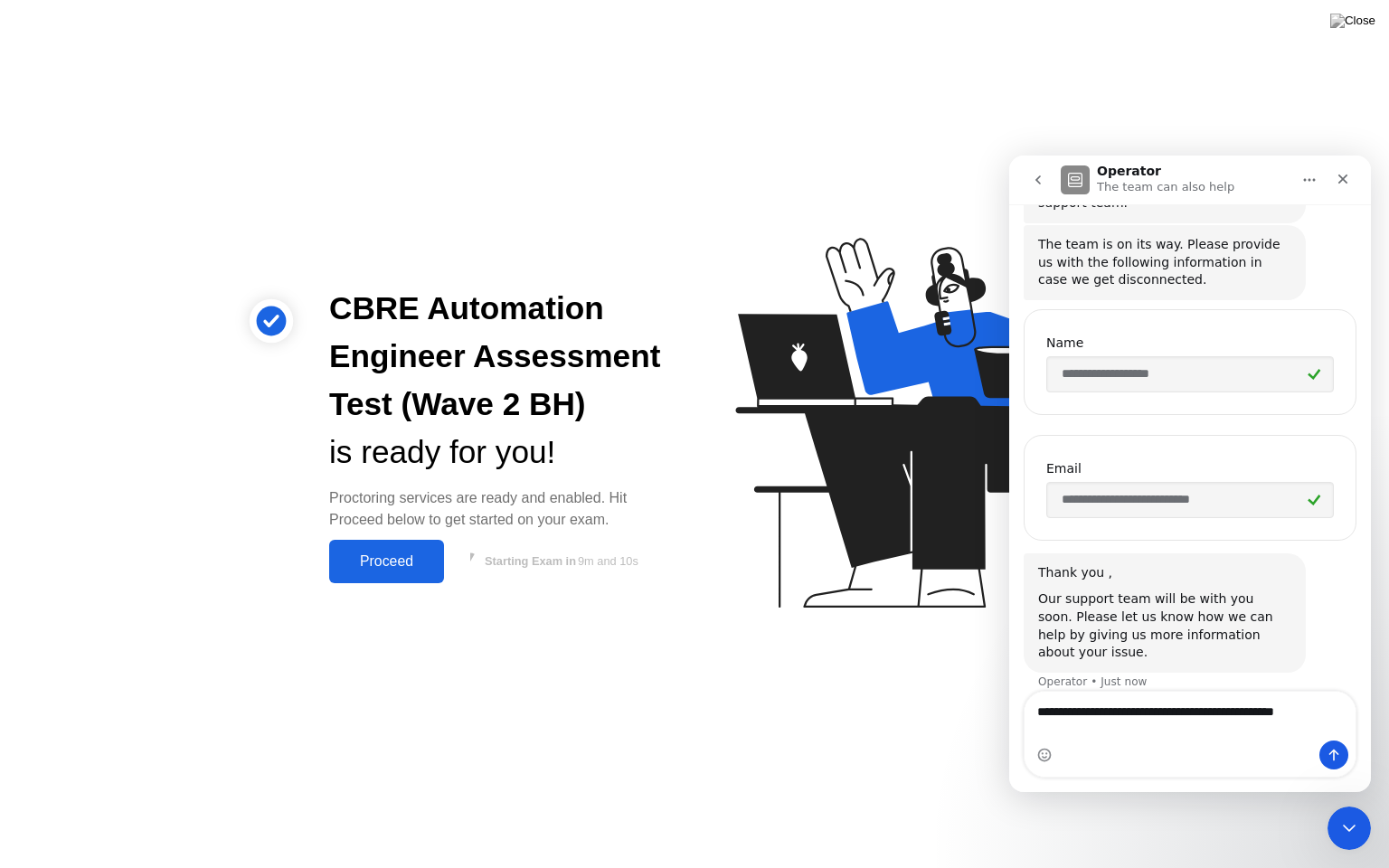
type textarea "**********"
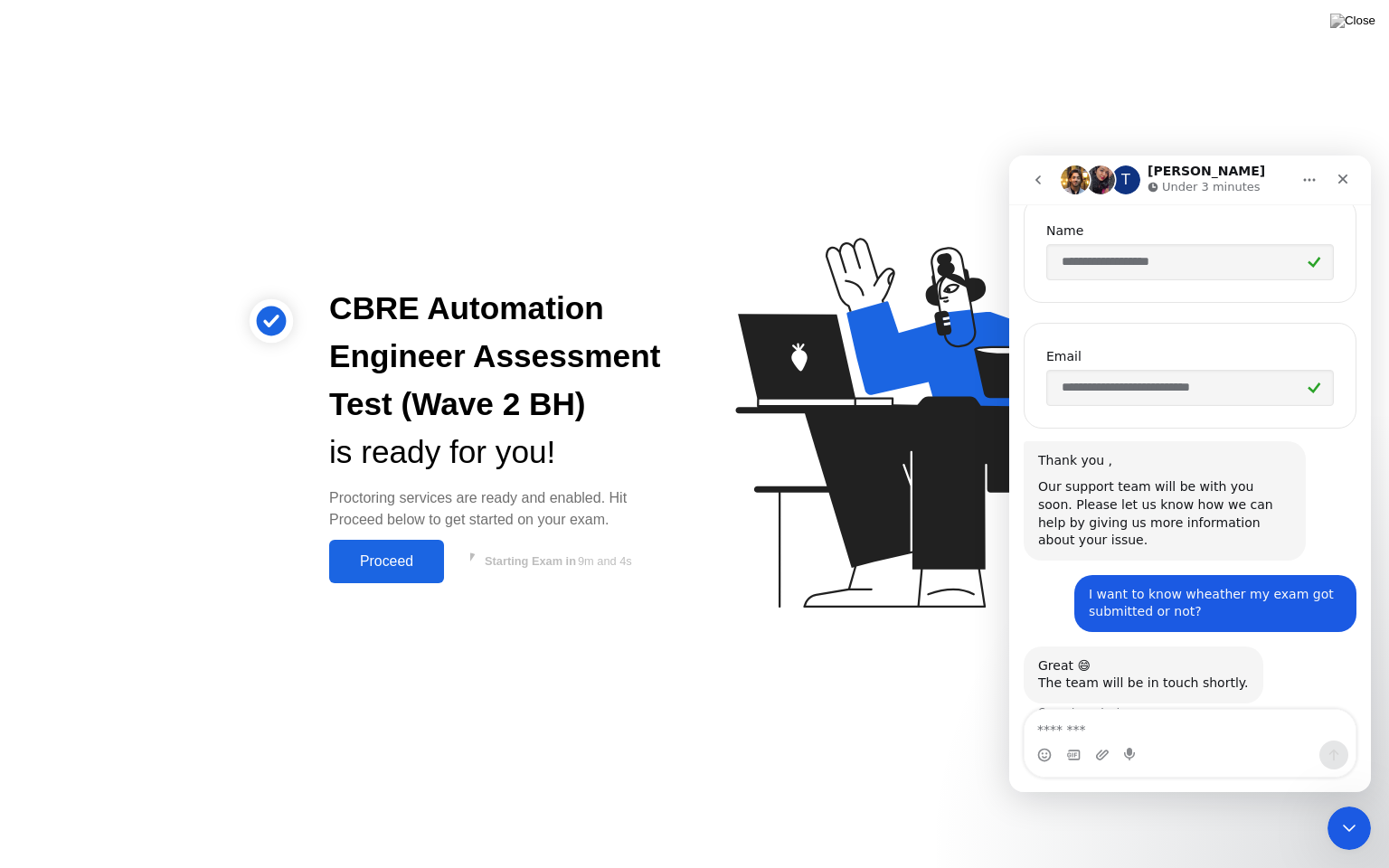
scroll to position [689, 0]
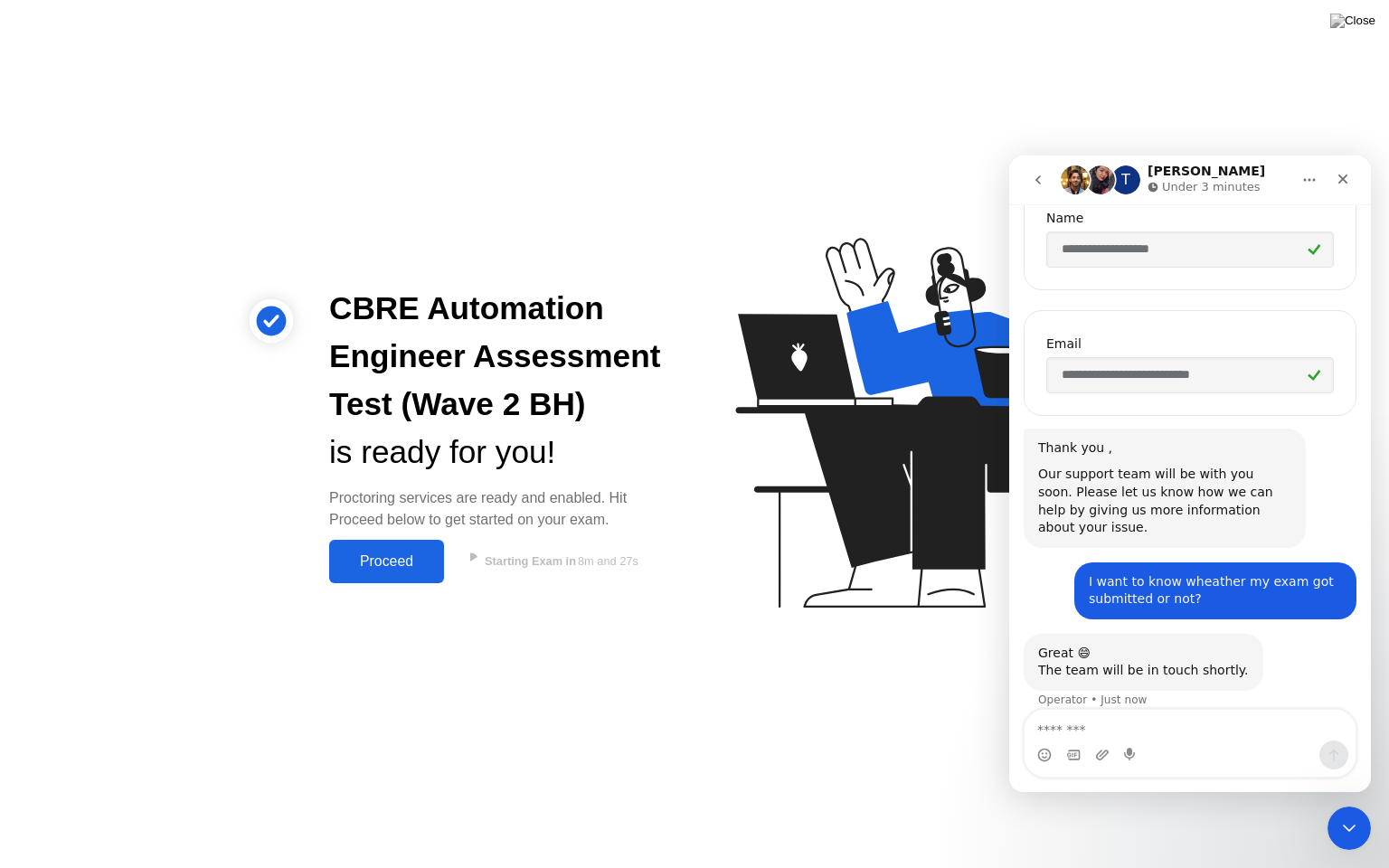
click at [1309, 183] on icon "Home" at bounding box center [1310, 180] width 15 height 15
click at [1278, 224] on div "Expand window" at bounding box center [1263, 226] width 129 height 19
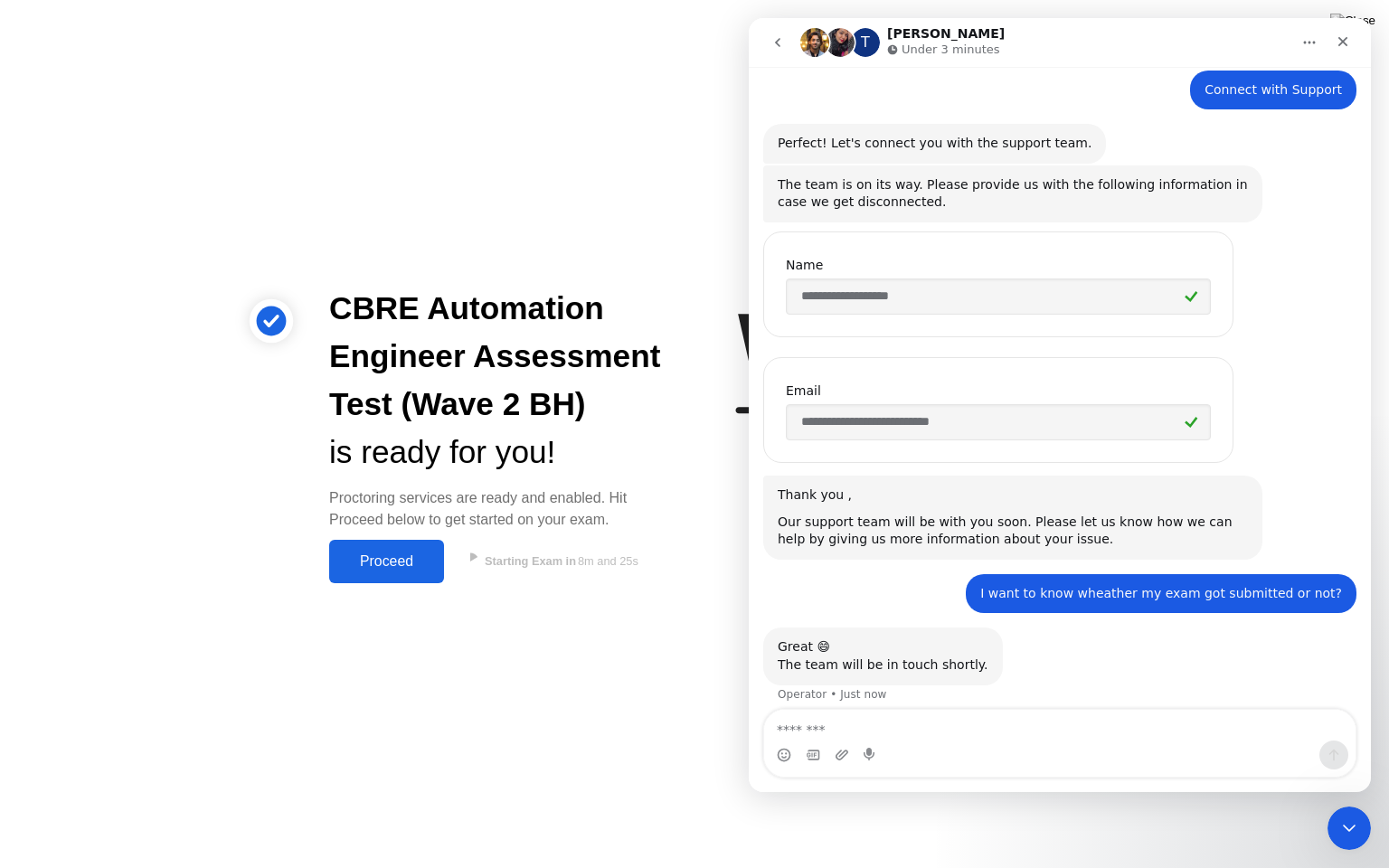
scroll to position [427, 0]
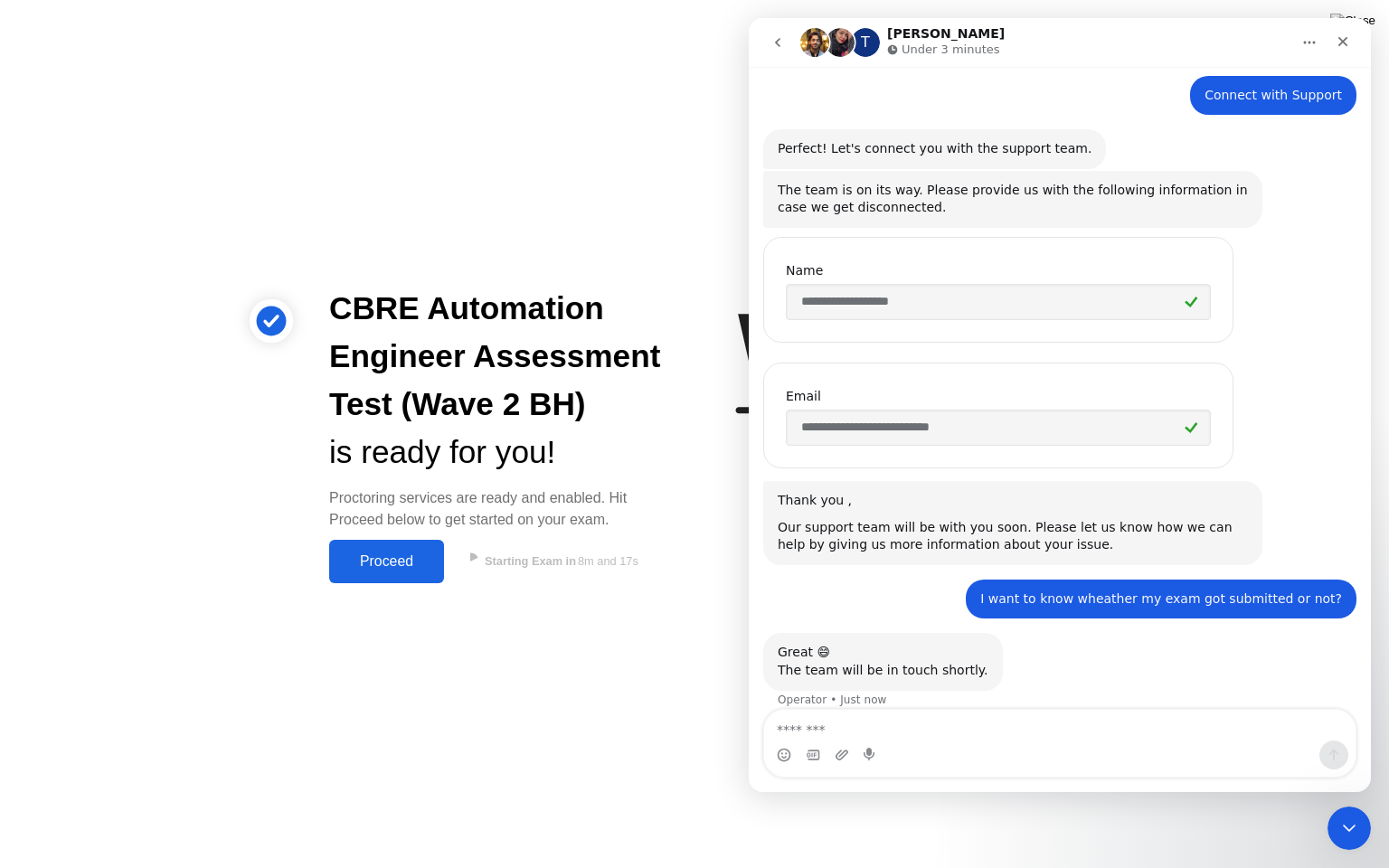
click at [1271, 273] on div "**********" at bounding box center [1060, 292] width 594 height 126
click at [893, 49] on icon "Intercom messenger" at bounding box center [893, 49] width 10 height 10
click at [838, 47] on img "Intercom messenger" at bounding box center [840, 42] width 29 height 29
click at [1302, 39] on icon "Home" at bounding box center [1310, 43] width 15 height 15
click at [1314, 248] on div "**********" at bounding box center [1060, 292] width 594 height 126
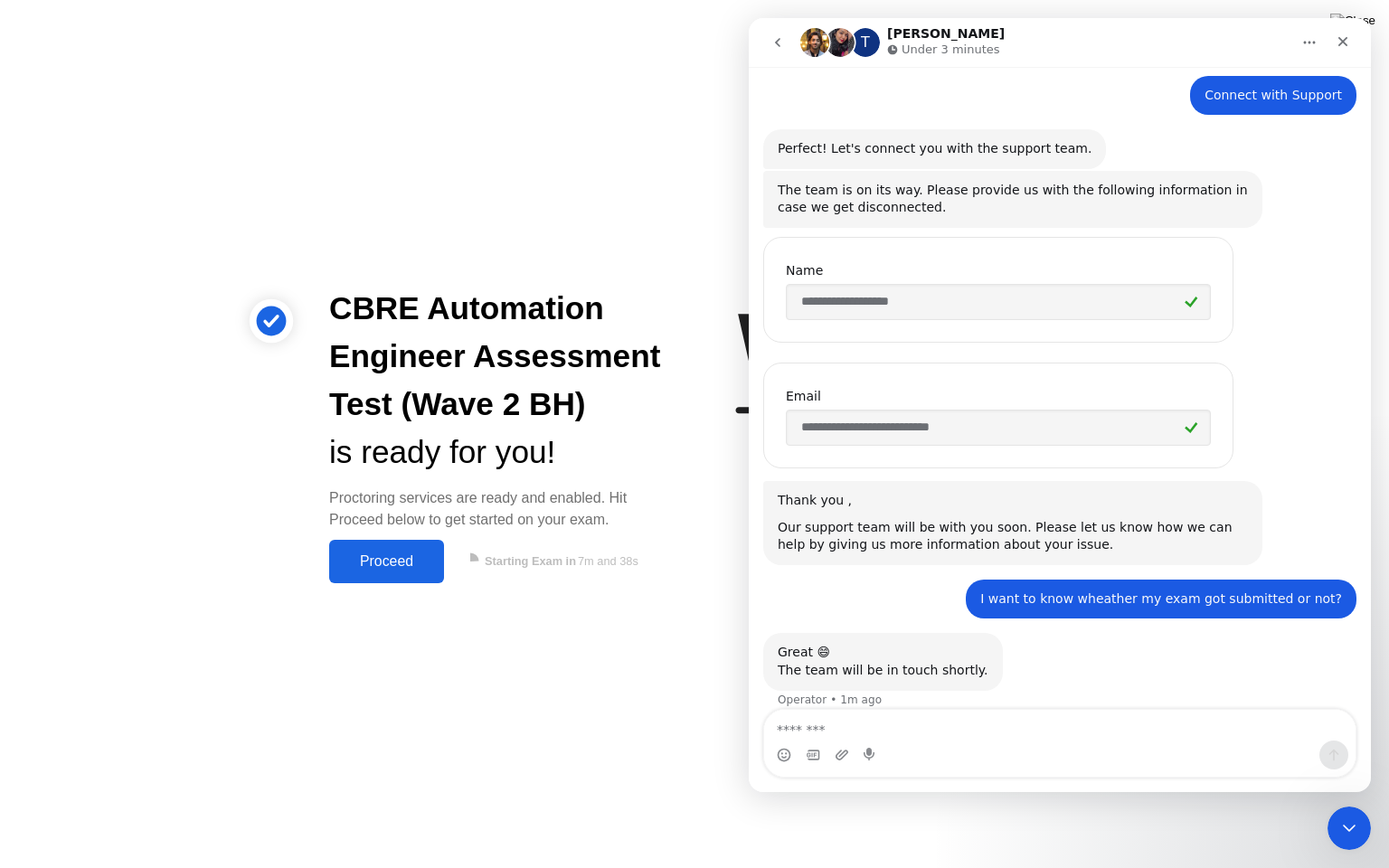
click at [371, 557] on div "Proceed" at bounding box center [386, 561] width 104 height 16
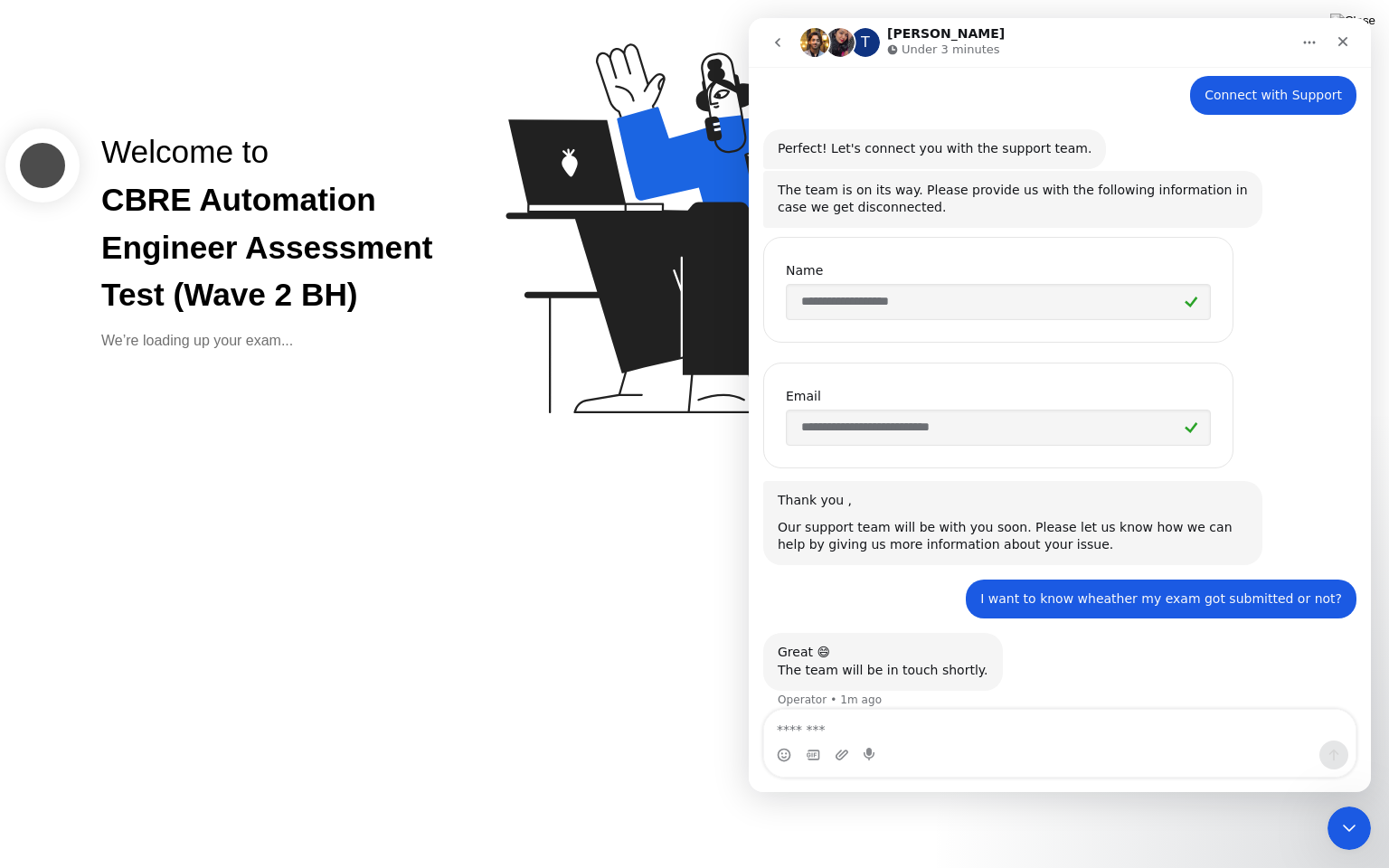
scroll to position [172, 0]
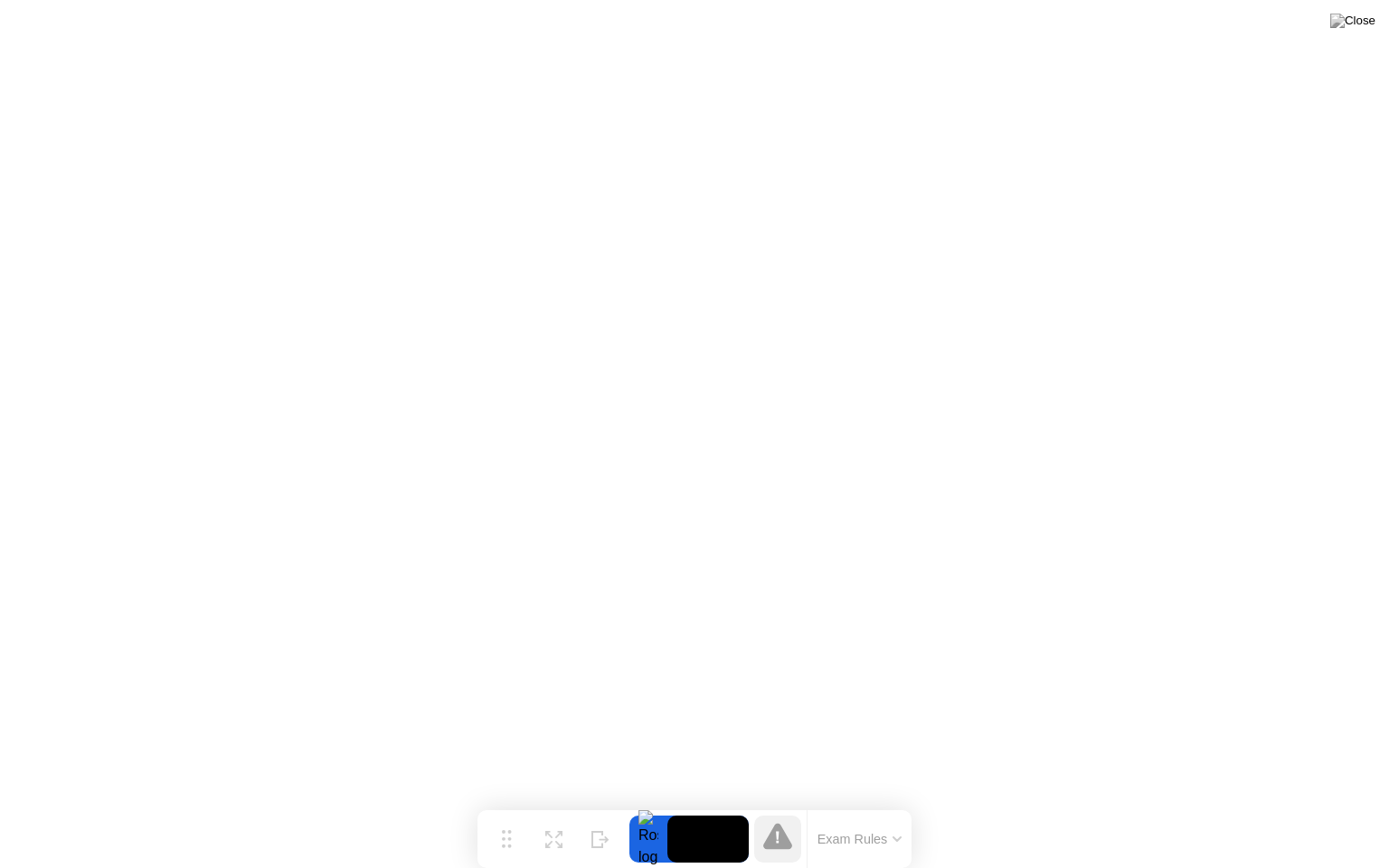
click at [788, 804] on icon at bounding box center [778, 836] width 29 height 26
click at [891, 804] on button "Exam Rules" at bounding box center [860, 839] width 96 height 16
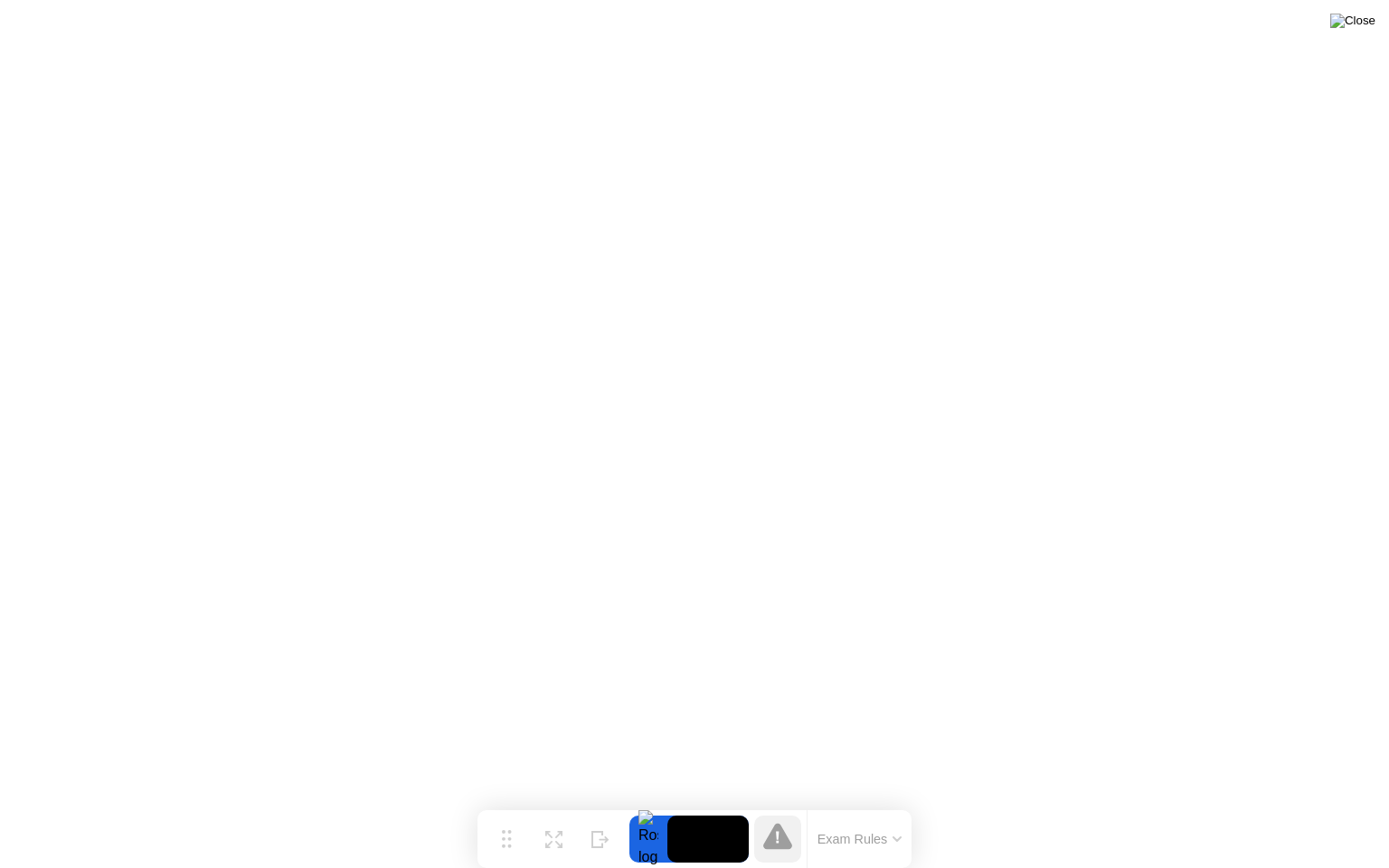
click at [1361, 16] on img at bounding box center [1353, 21] width 45 height 15
